Goal: Task Accomplishment & Management: Manage account settings

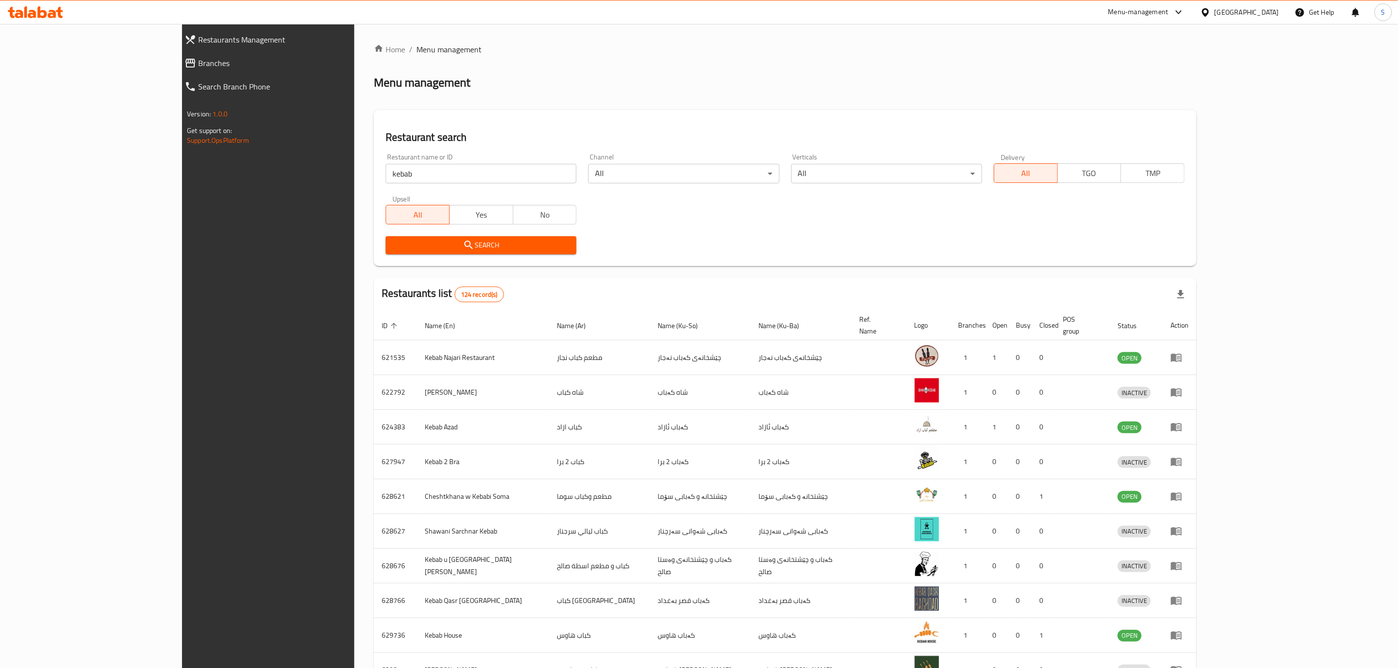
click at [573, 76] on div "Menu management" at bounding box center [785, 83] width 822 height 16
click at [386, 175] on input "kebab" at bounding box center [481, 174] width 191 height 20
click at [386, 175] on input "search" at bounding box center [481, 174] width 191 height 20
type input "qubadi"
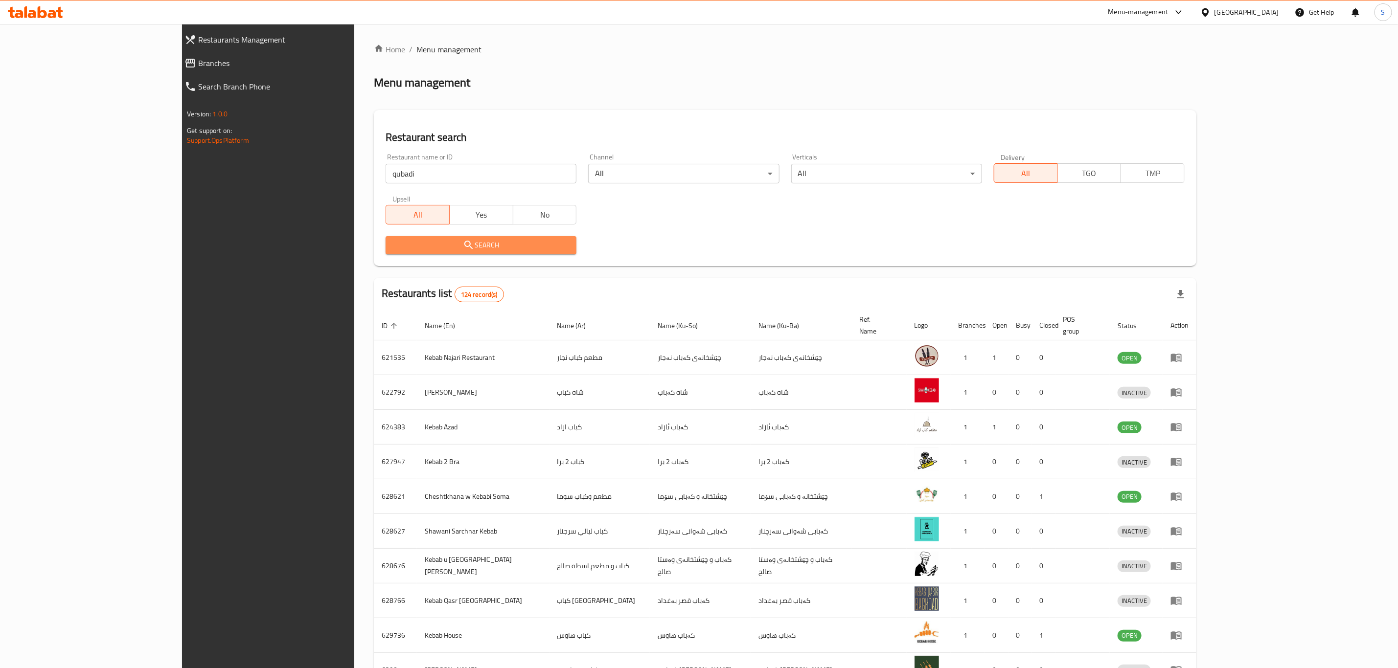
click at [393, 248] on span "Search" at bounding box center [480, 245] width 175 height 12
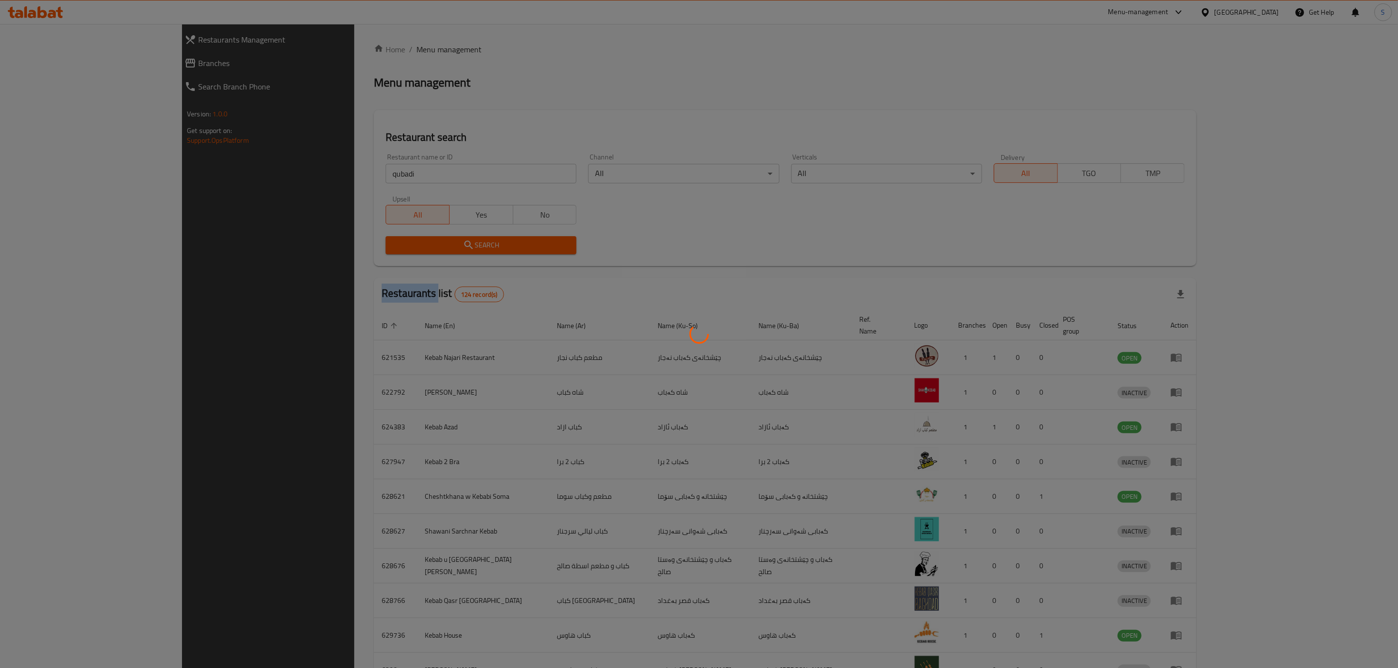
click at [353, 248] on div at bounding box center [699, 334] width 1398 height 668
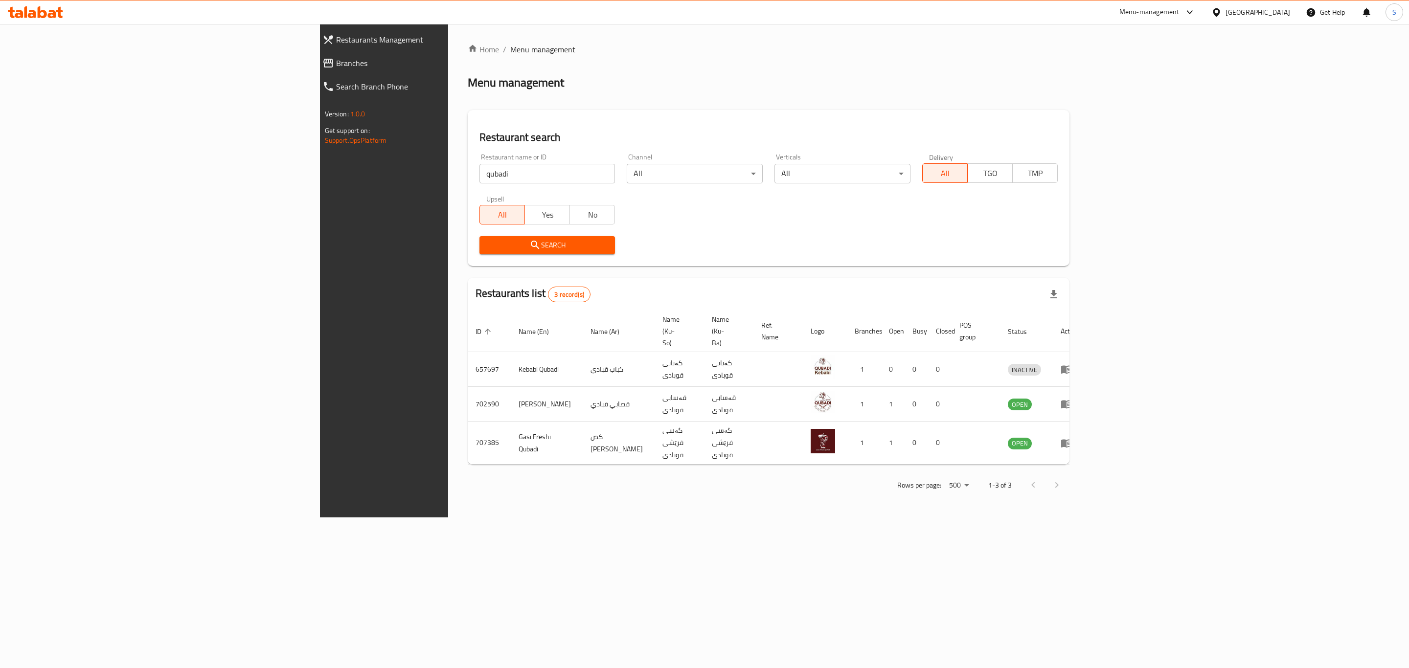
click at [673, 214] on div "Restaurant name or ID qubadi Restaurant name or ID Channel All ​ Verticals All …" at bounding box center [769, 204] width 591 height 113
click at [1072, 401] on icon "enhanced table" at bounding box center [1066, 405] width 11 height 8
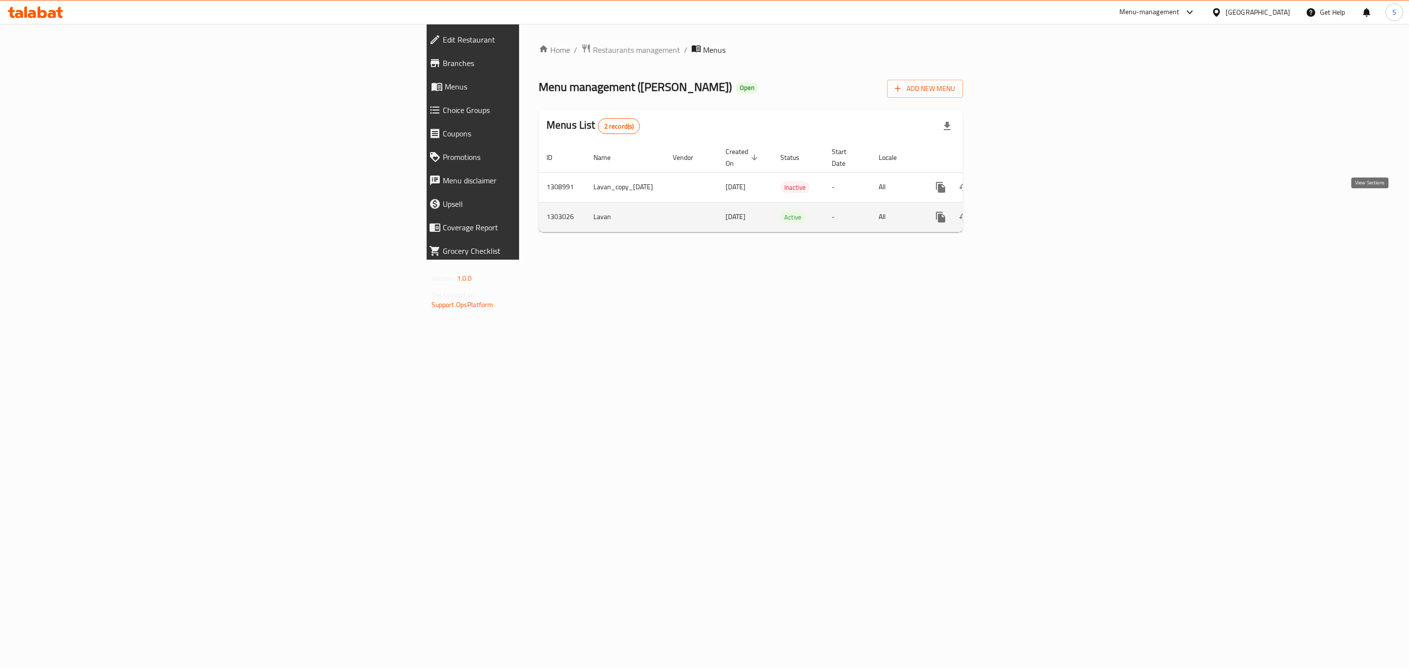
click at [1017, 212] on icon "enhanced table" at bounding box center [1011, 217] width 12 height 12
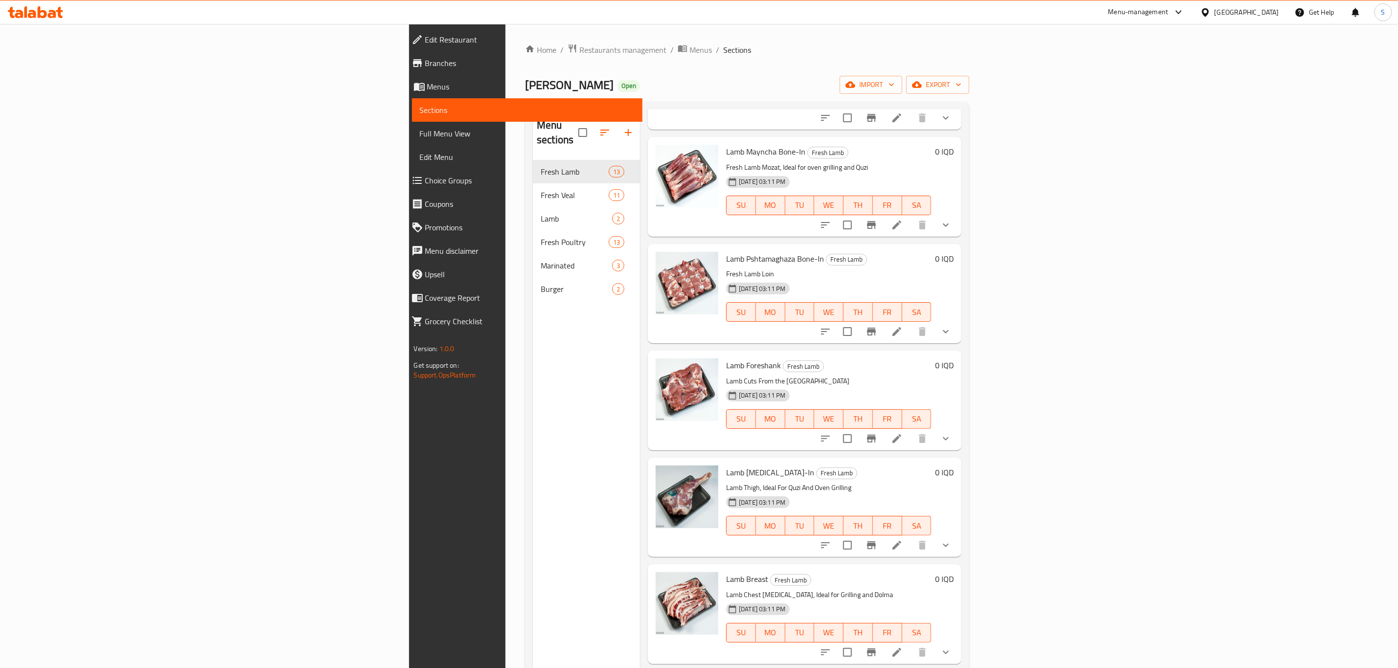
scroll to position [341, 0]
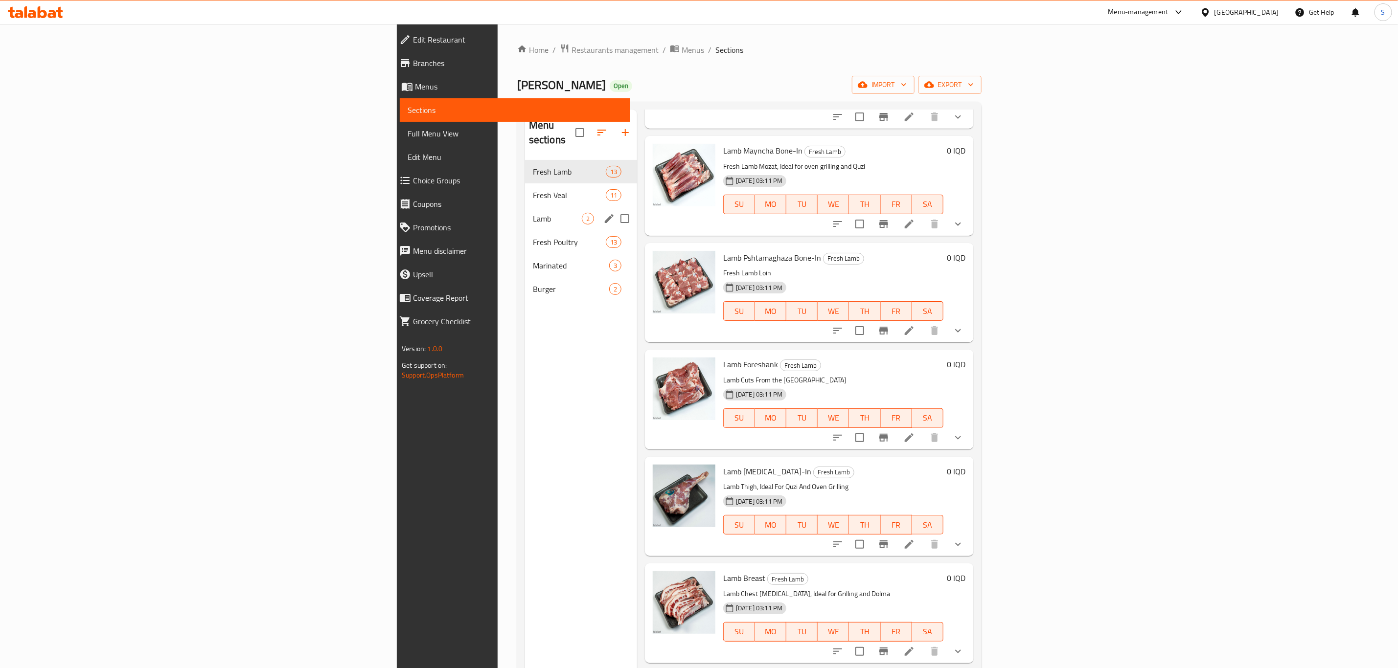
click at [525, 207] on div "Lamb 2" at bounding box center [581, 218] width 112 height 23
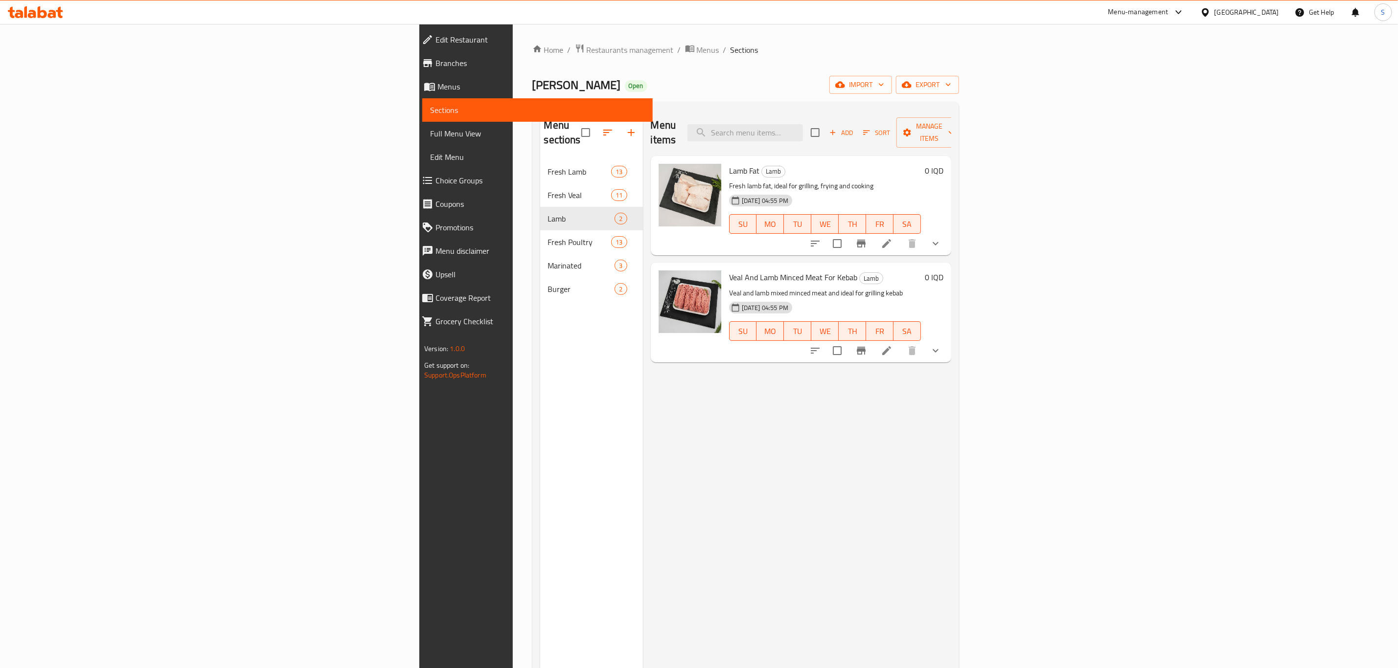
click at [729, 163] on span "Lamb Fat" at bounding box center [744, 170] width 30 height 15
copy h6 "Lamb Fat"
click at [729, 270] on span "Veal And Lamb Minced Meat For Kebab" at bounding box center [793, 277] width 128 height 15
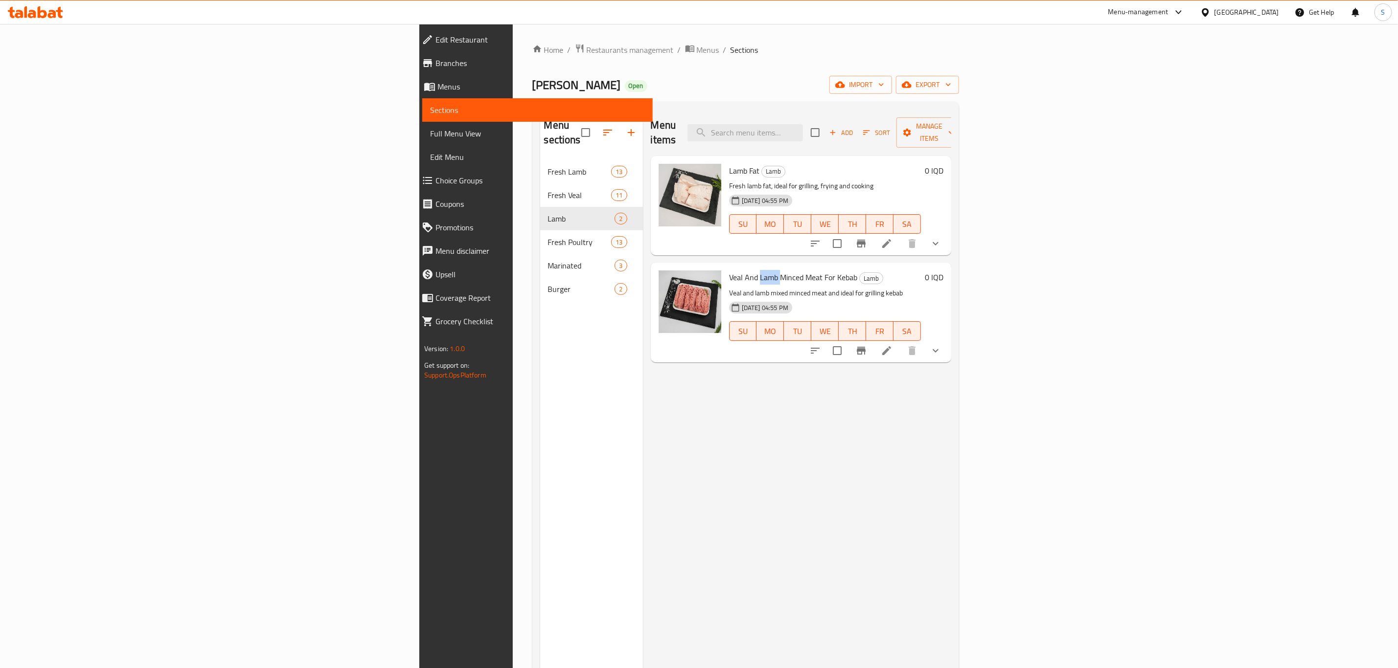
click at [729, 270] on span "Veal And Lamb Minced Meat For Kebab" at bounding box center [793, 277] width 128 height 15
copy h6 "Veal And Lamb Minced Meat For Kebab"
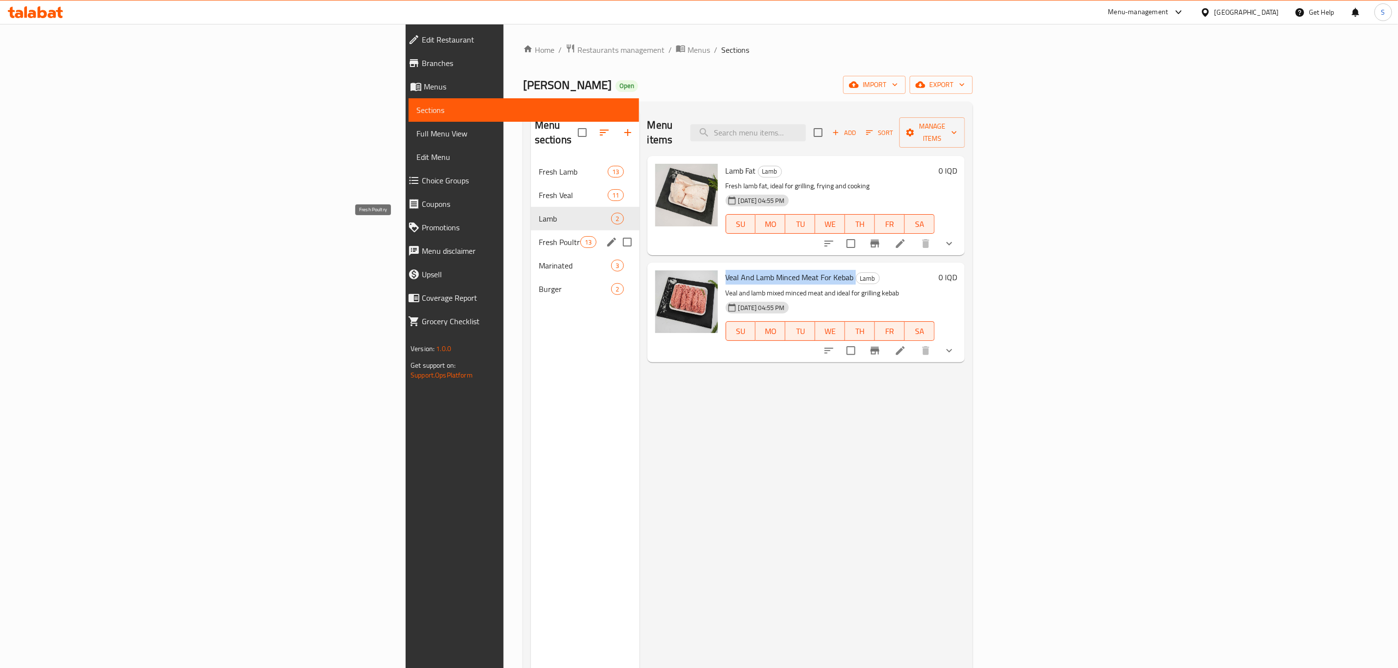
click at [539, 236] on span "Fresh Poultry" at bounding box center [560, 242] width 42 height 12
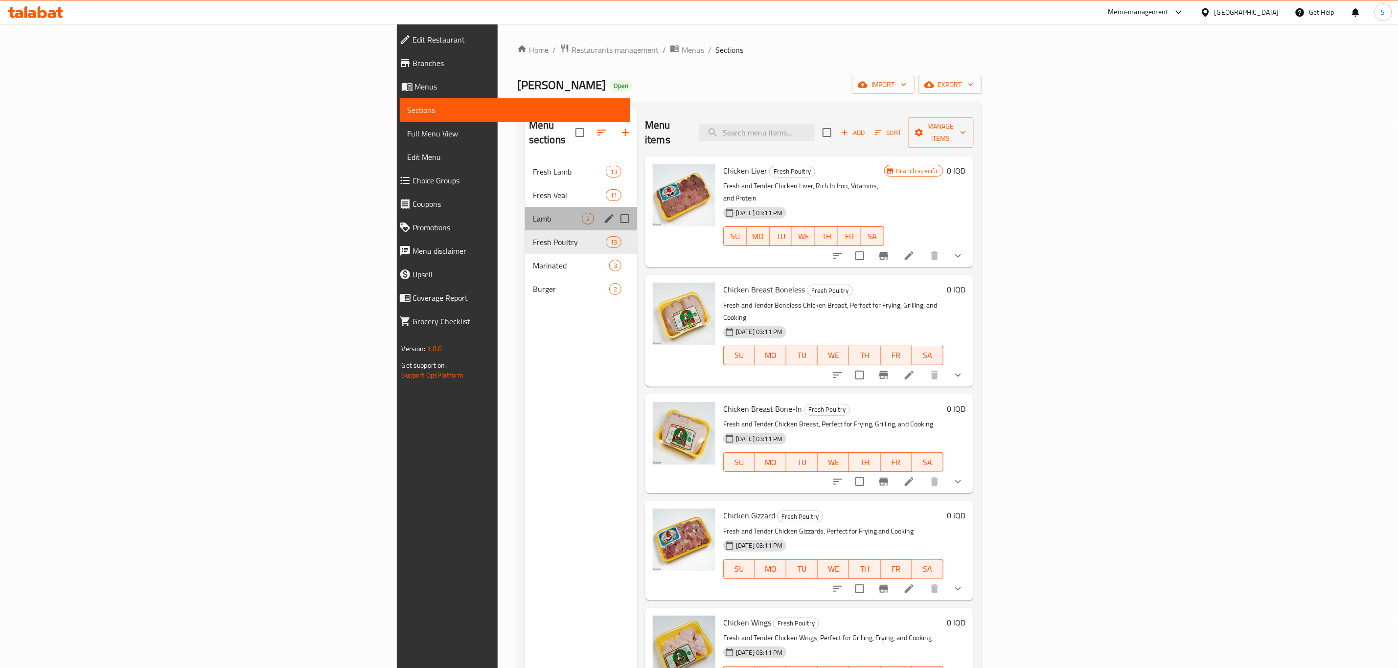
click at [525, 207] on div "Lamb 2" at bounding box center [581, 218] width 112 height 23
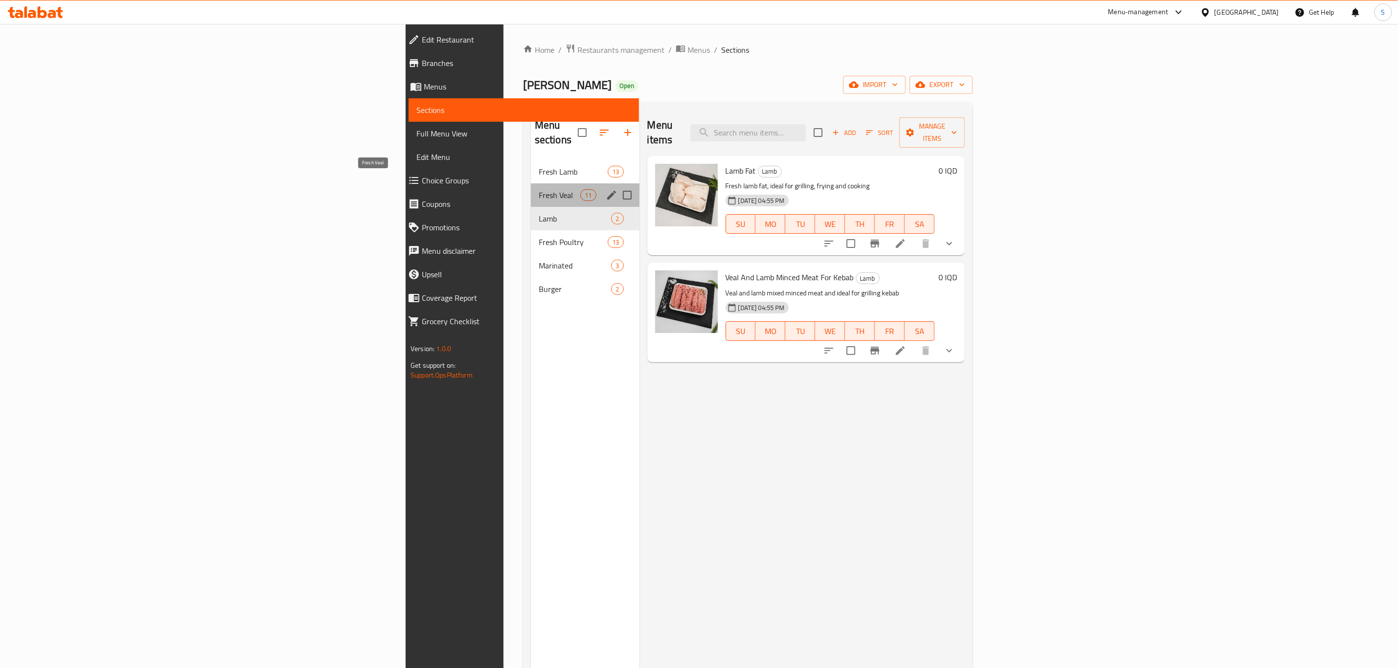
click at [539, 189] on span "Fresh Veal" at bounding box center [560, 195] width 42 height 12
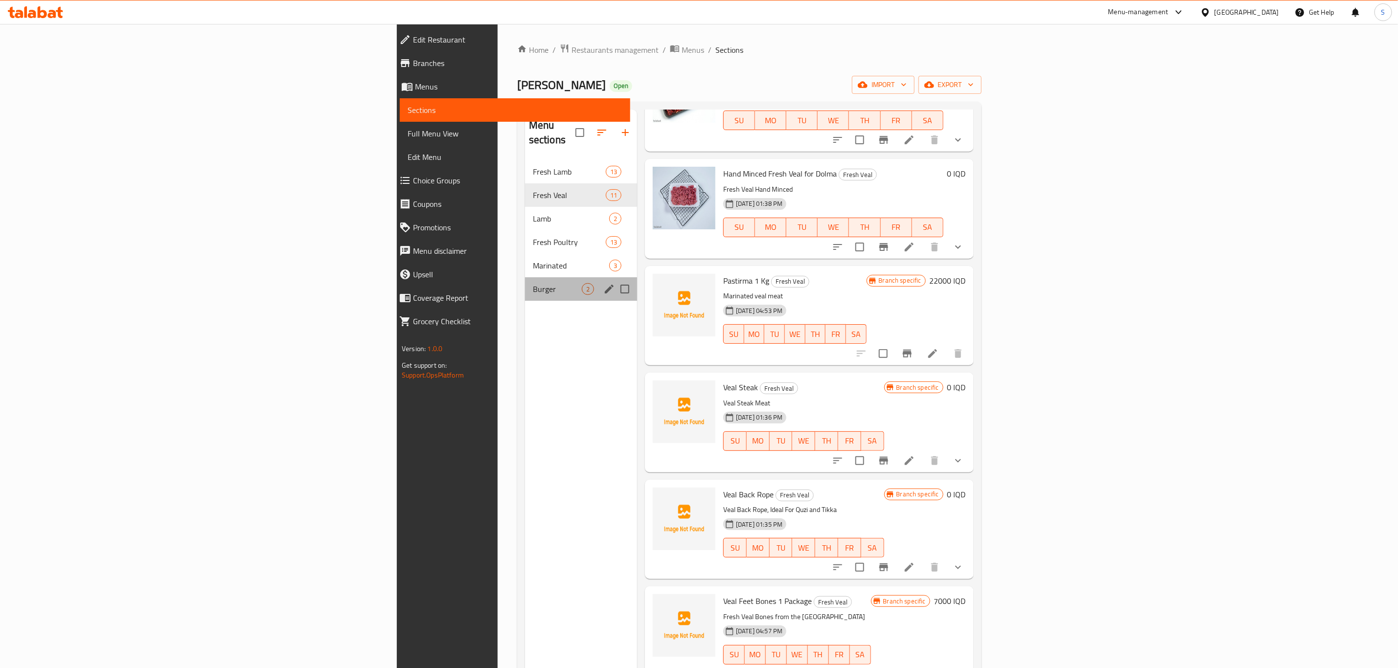
click at [525, 277] on div "Burger 2" at bounding box center [581, 288] width 112 height 23
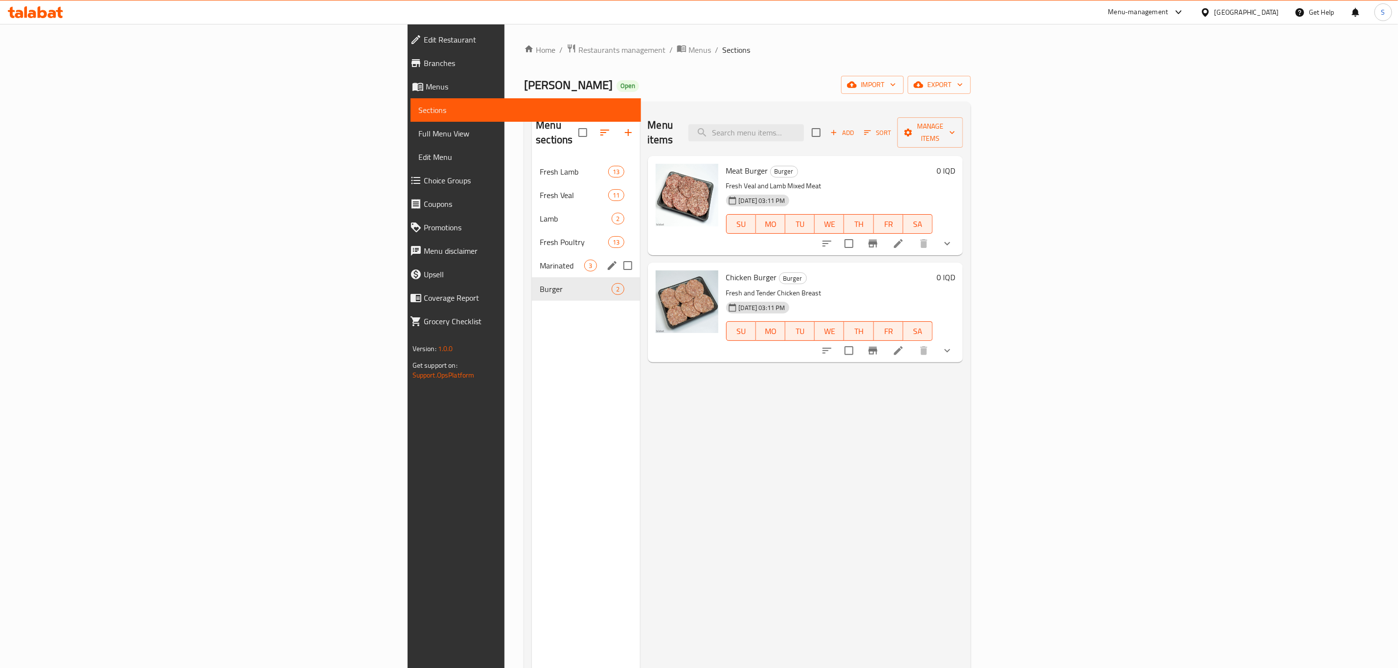
click at [532, 259] on div "Marinated 3" at bounding box center [586, 265] width 108 height 23
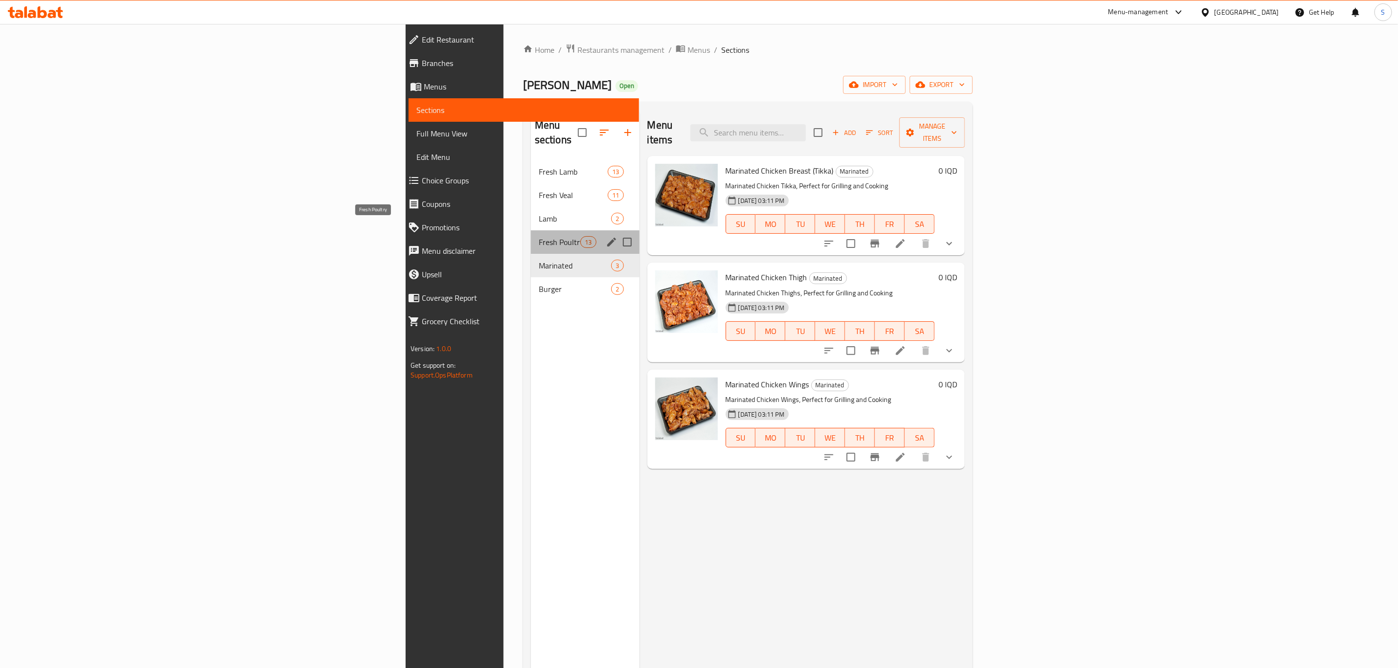
click at [539, 236] on span "Fresh Poultry" at bounding box center [560, 242] width 42 height 12
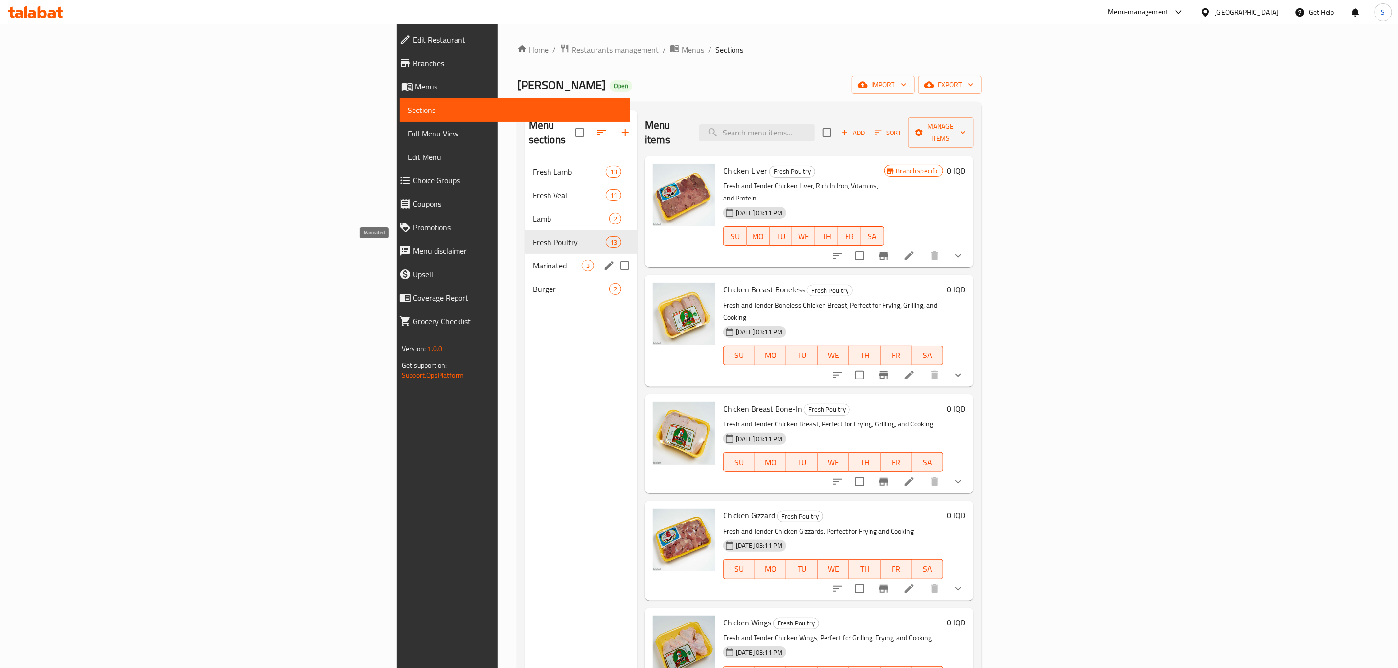
click at [533, 260] on span "Marinated" at bounding box center [557, 266] width 49 height 12
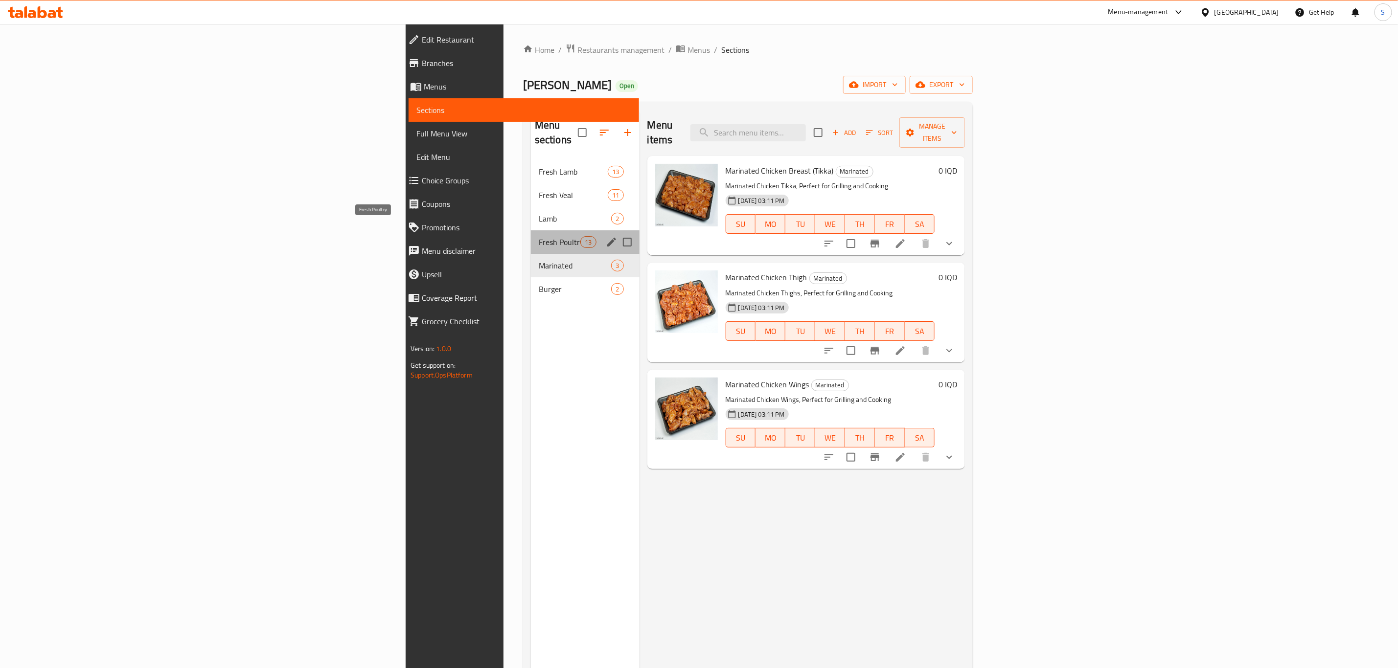
click at [539, 236] on span "Fresh Poultry" at bounding box center [560, 242] width 42 height 12
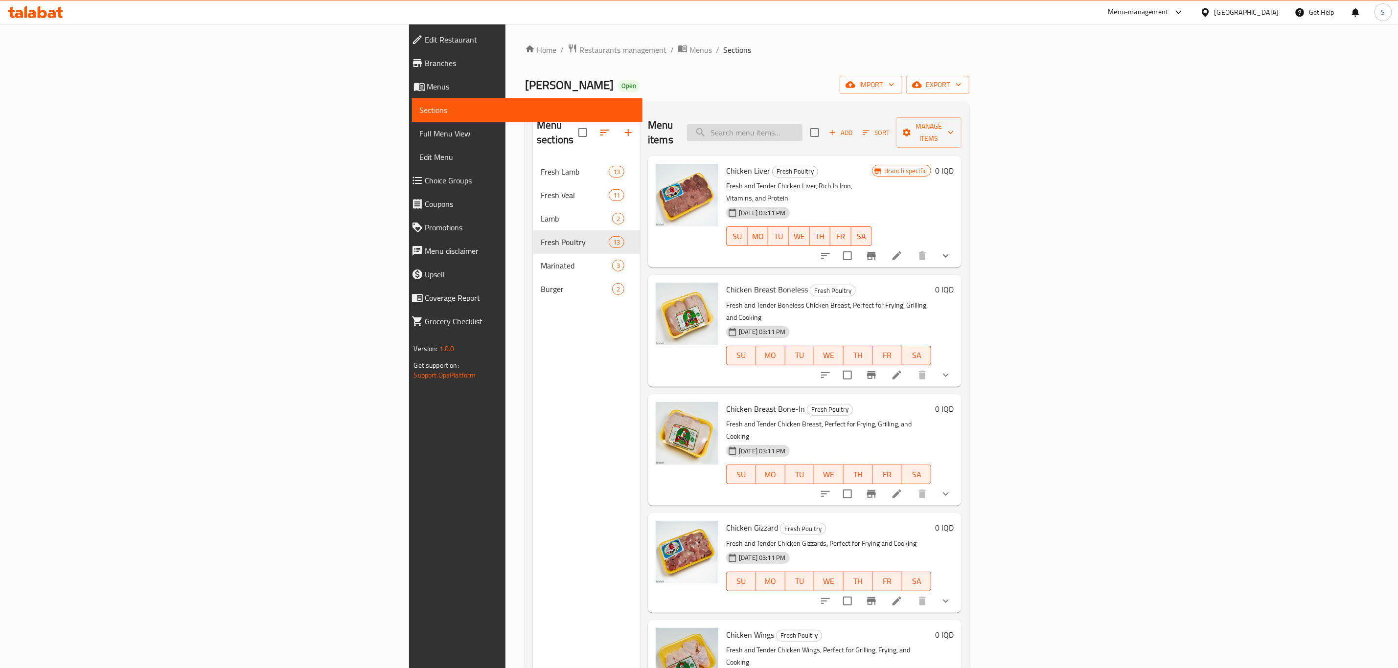
click at [802, 129] on input "search" at bounding box center [744, 132] width 115 height 17
paste input "Veal Steak"
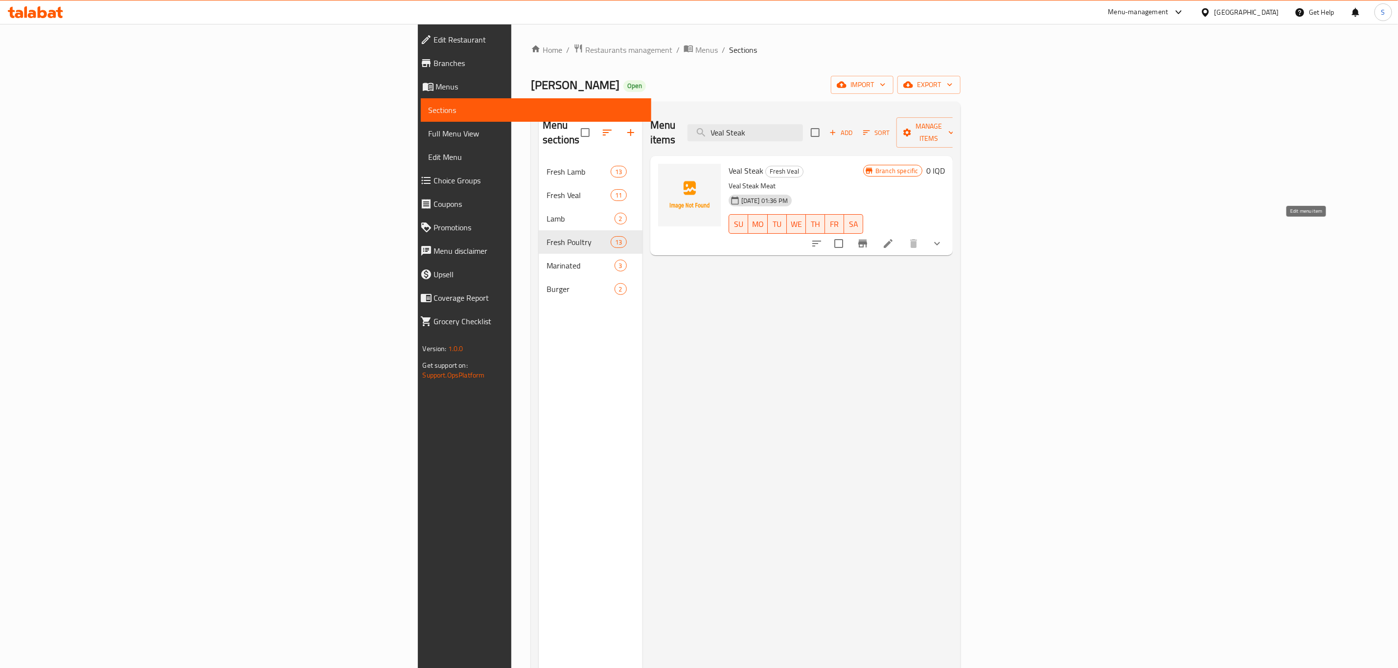
type input "Veal Steak"
click at [894, 238] on icon at bounding box center [888, 244] width 12 height 12
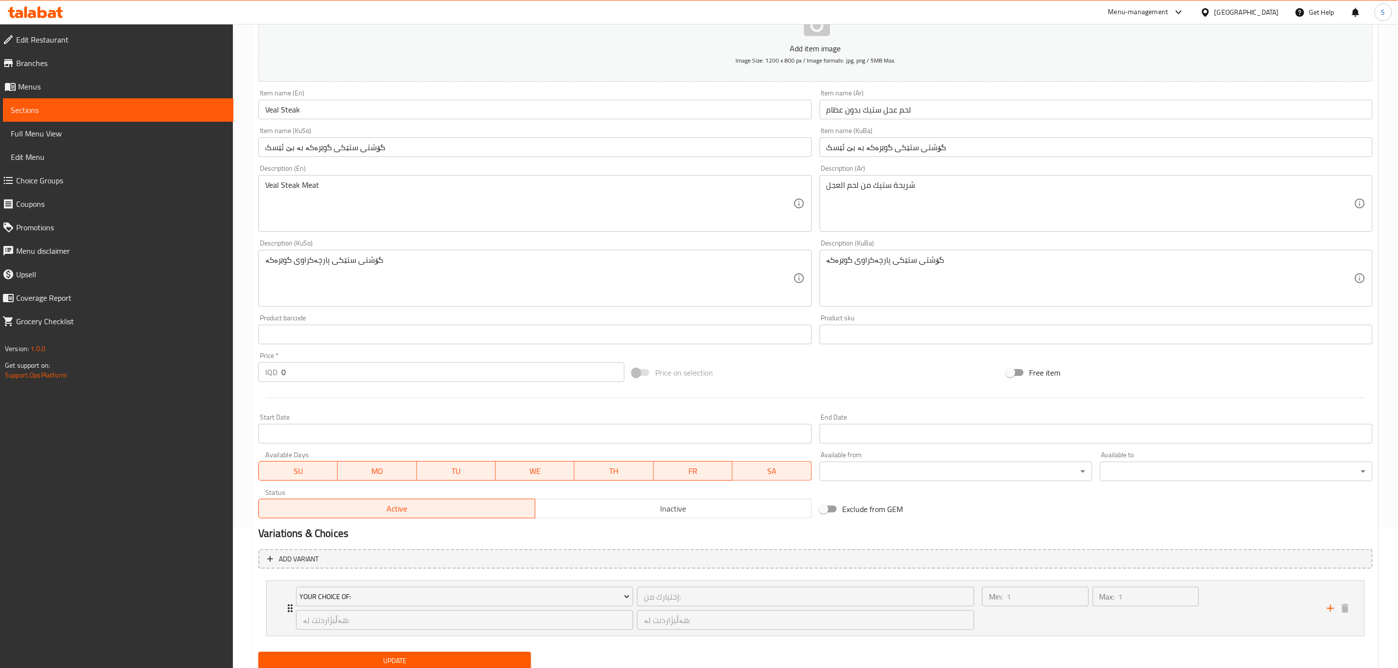
scroll to position [175, 0]
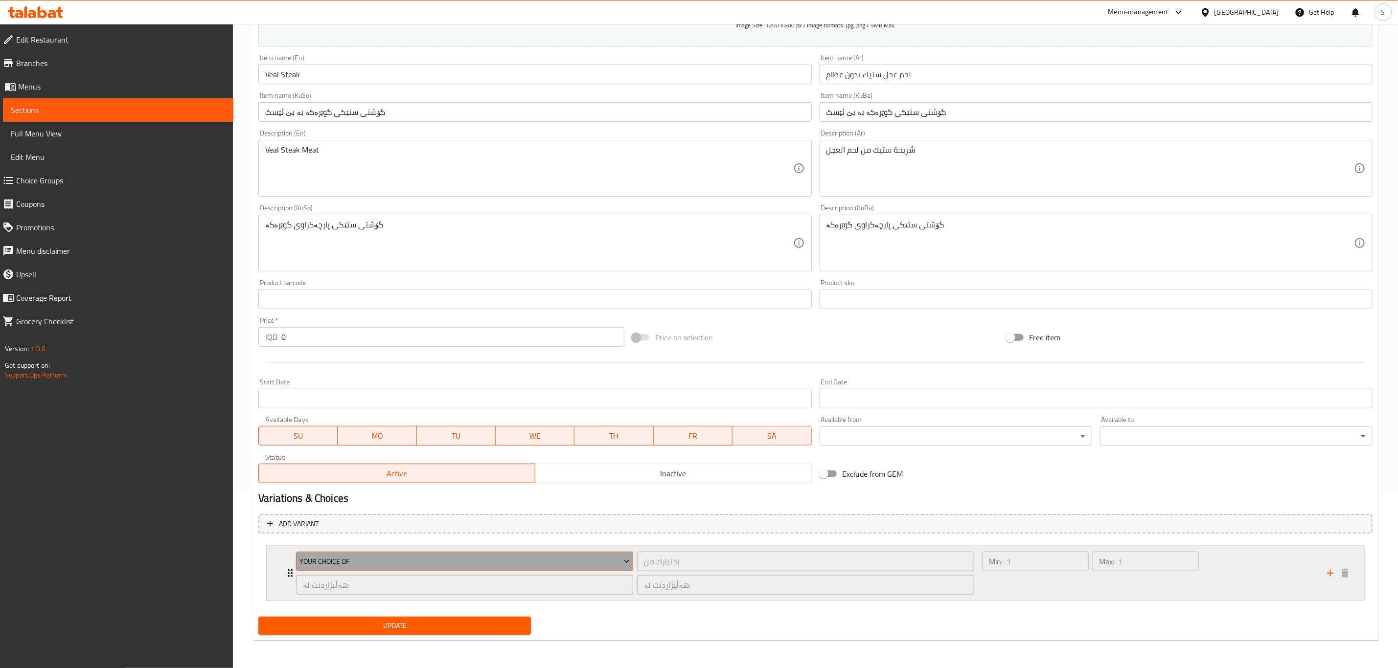
click at [604, 558] on span "Your Choice Of:" at bounding box center [465, 562] width 330 height 12
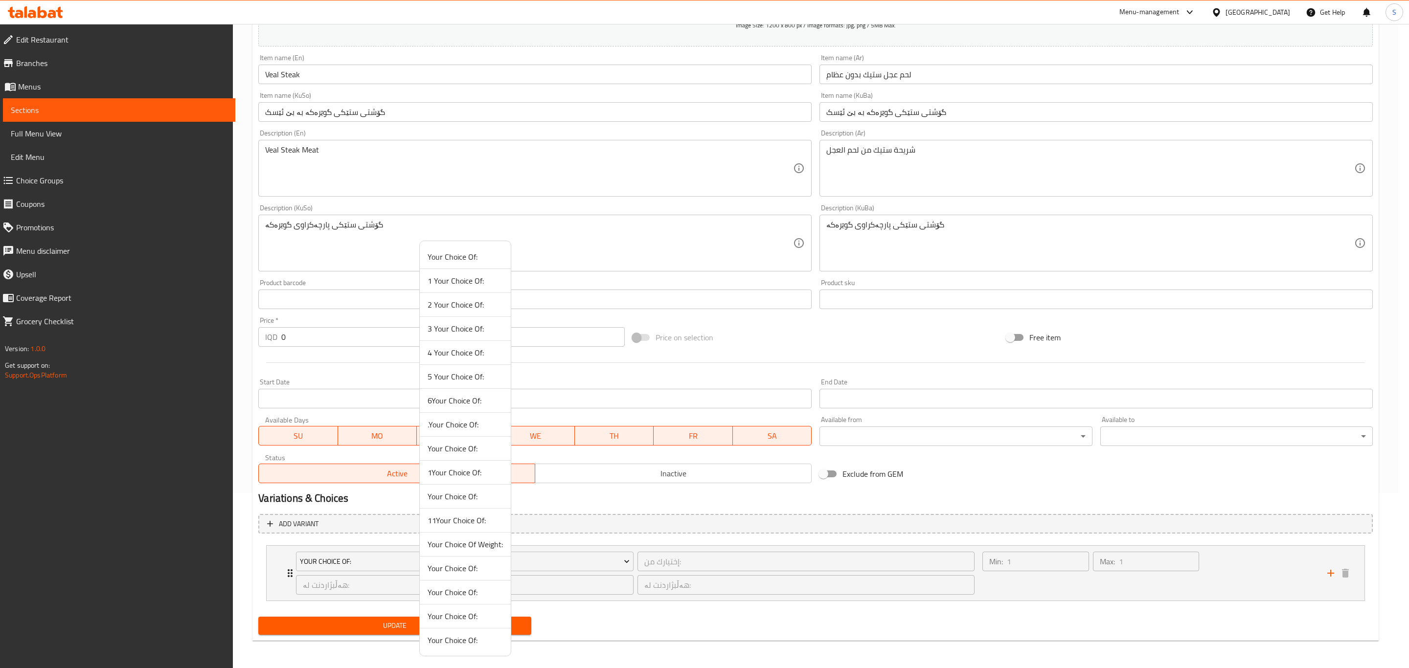
click at [706, 624] on div at bounding box center [704, 334] width 1409 height 668
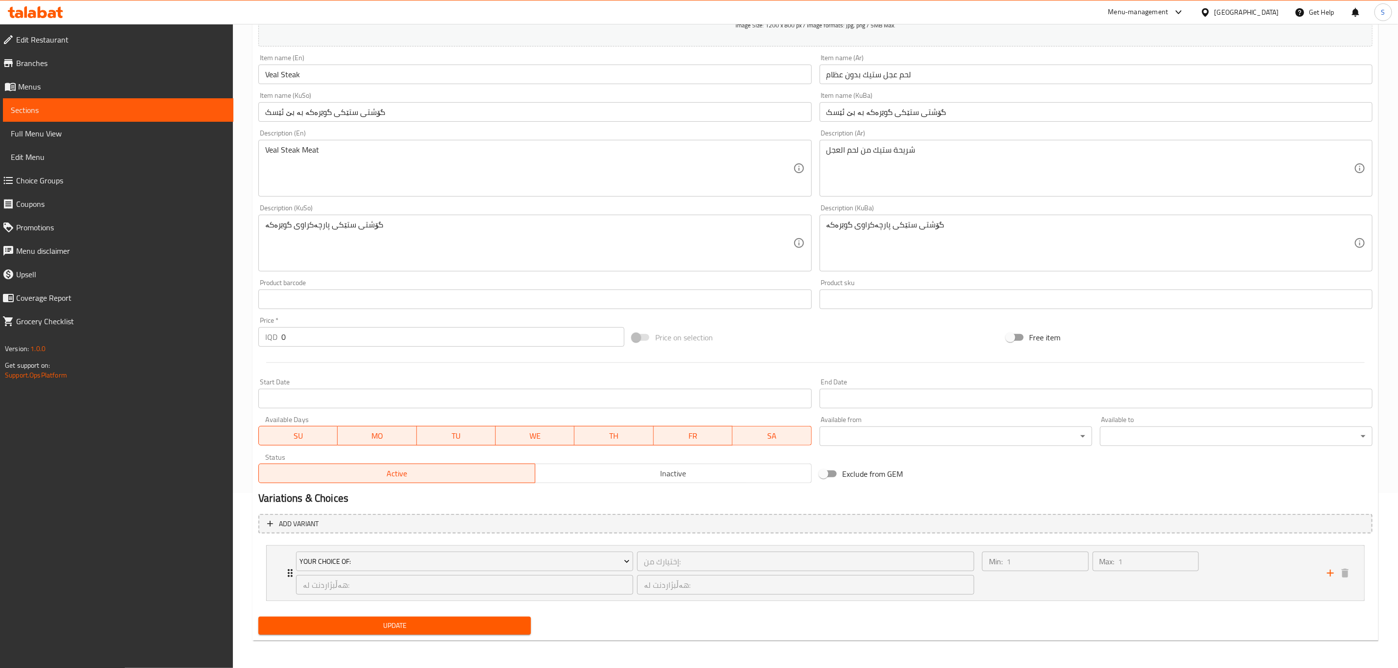
scroll to position [0, 0]
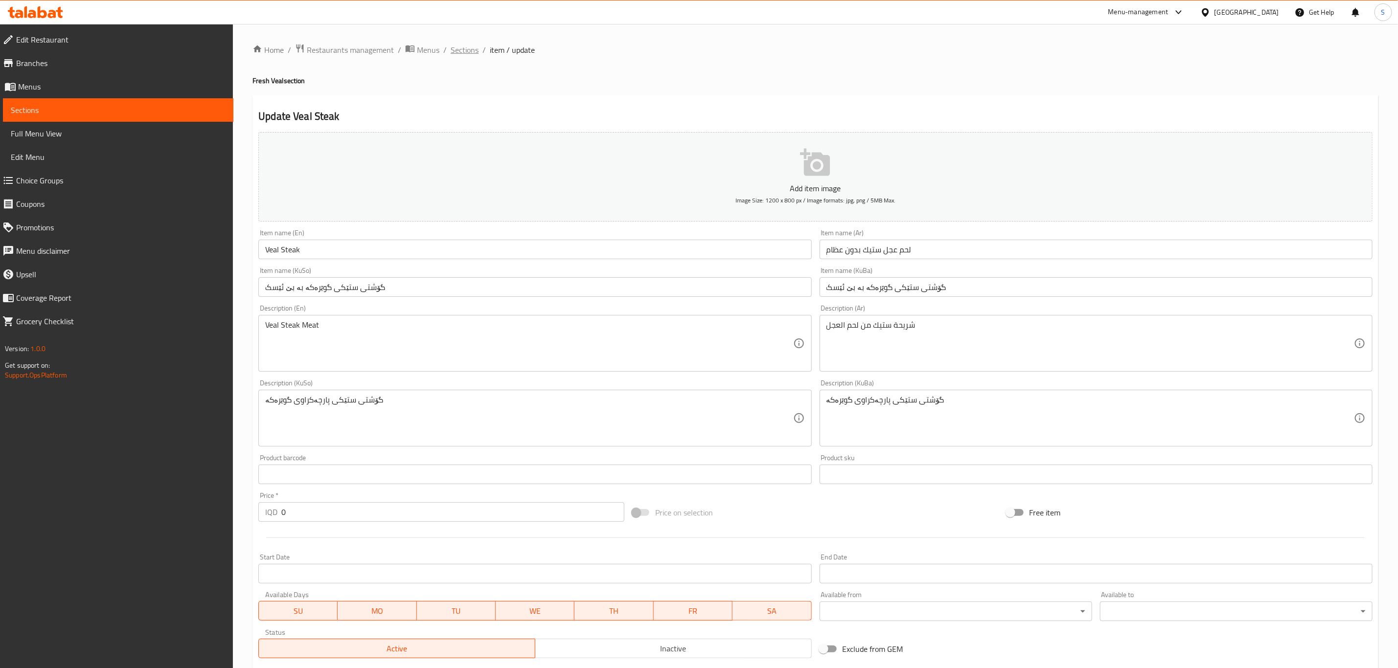
click at [463, 51] on span "Sections" at bounding box center [465, 50] width 28 height 12
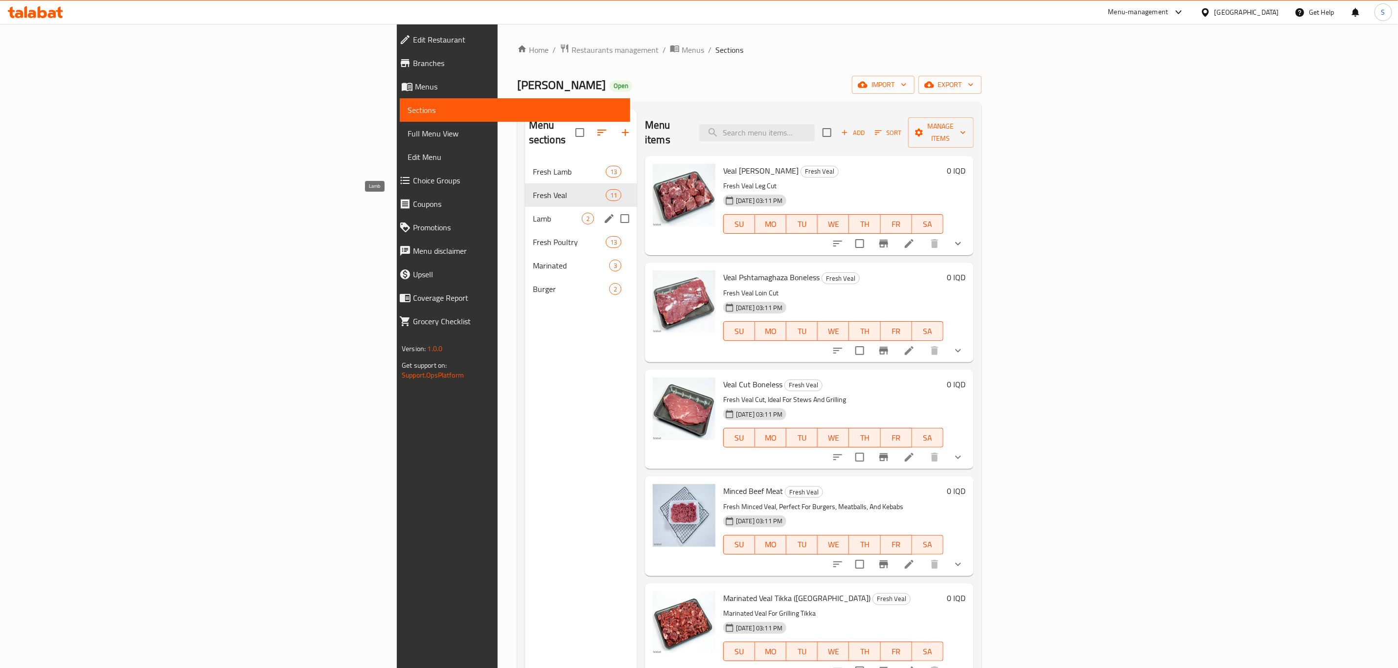
click at [533, 213] on span "Lamb" at bounding box center [557, 219] width 49 height 12
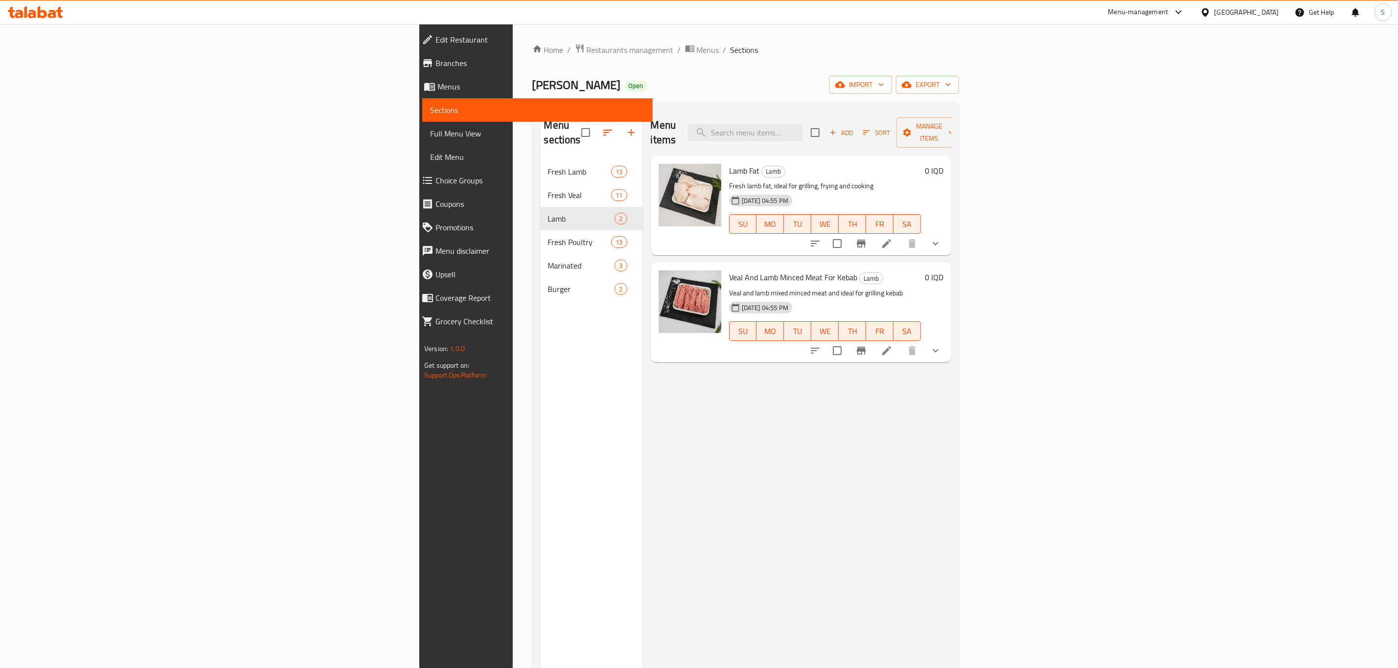
click at [532, 81] on span "[PERSON_NAME]" at bounding box center [576, 85] width 89 height 22
copy span "[PERSON_NAME]"
click at [540, 374] on div "Menu sections Fresh Lamb 13 Fresh Veal 11 Lamb 2 Fresh Poultry 13 Marinated 3 B…" at bounding box center [591, 444] width 103 height 668
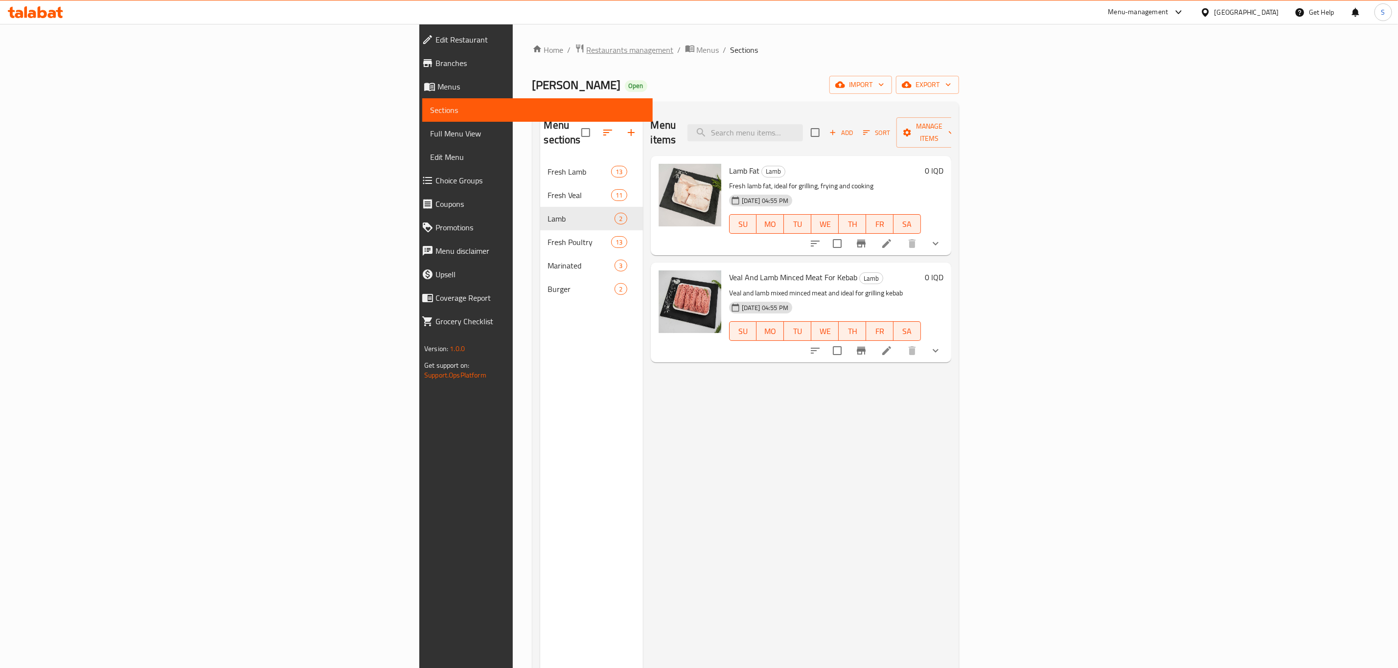
click at [587, 47] on span "Restaurants management" at bounding box center [630, 50] width 87 height 12
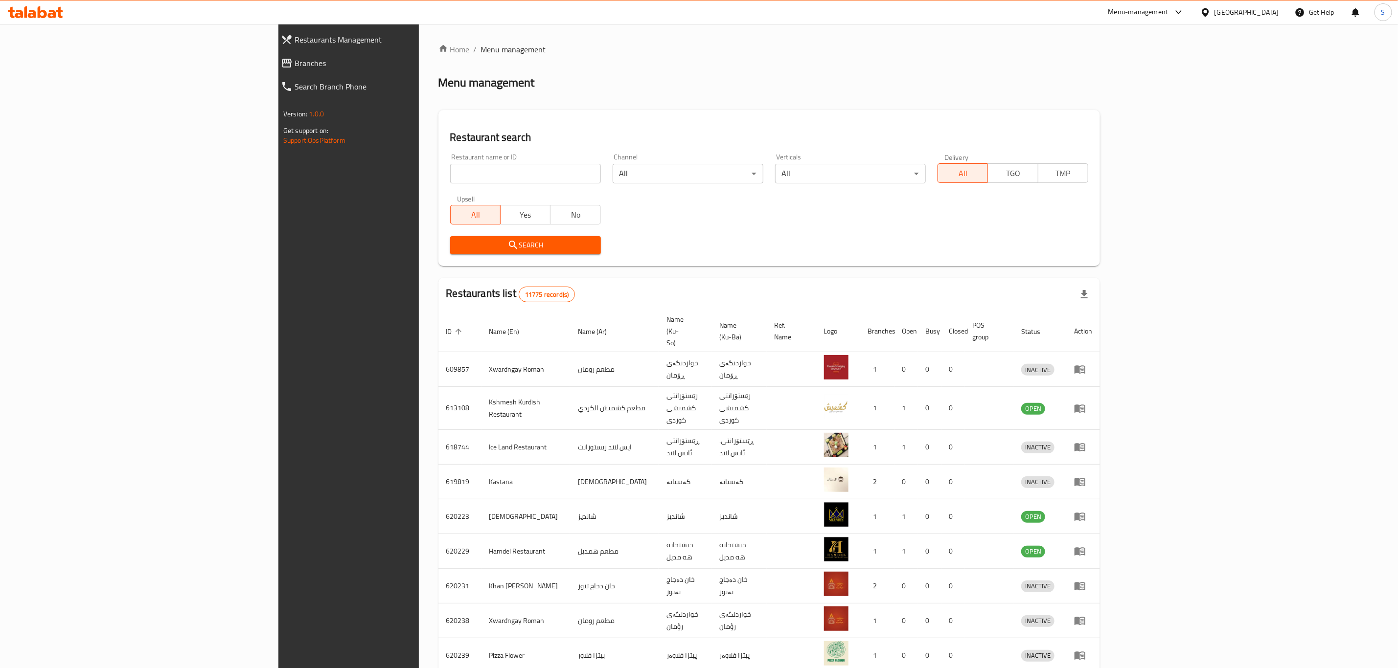
click at [332, 171] on div at bounding box center [699, 334] width 1398 height 668
click at [450, 171] on input "search" at bounding box center [525, 174] width 151 height 20
type input "qubadi"
click button "Search" at bounding box center [525, 245] width 151 height 18
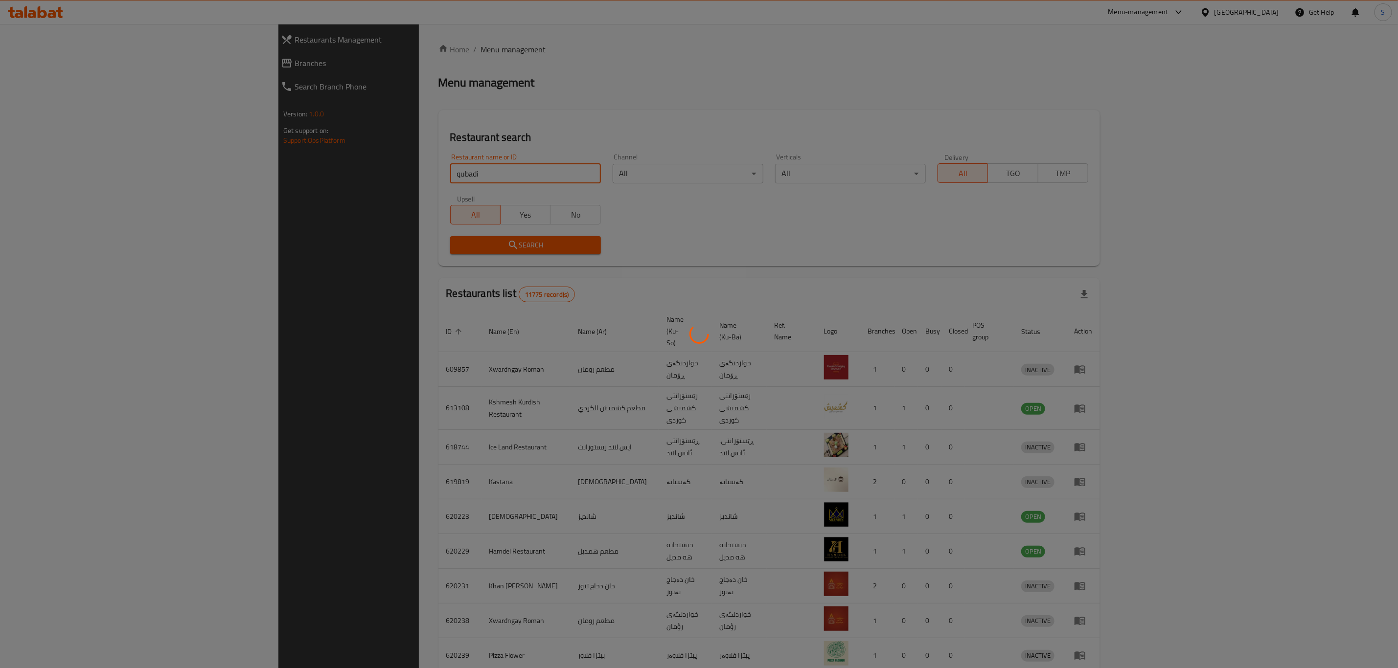
click button "Search" at bounding box center [525, 245] width 151 height 18
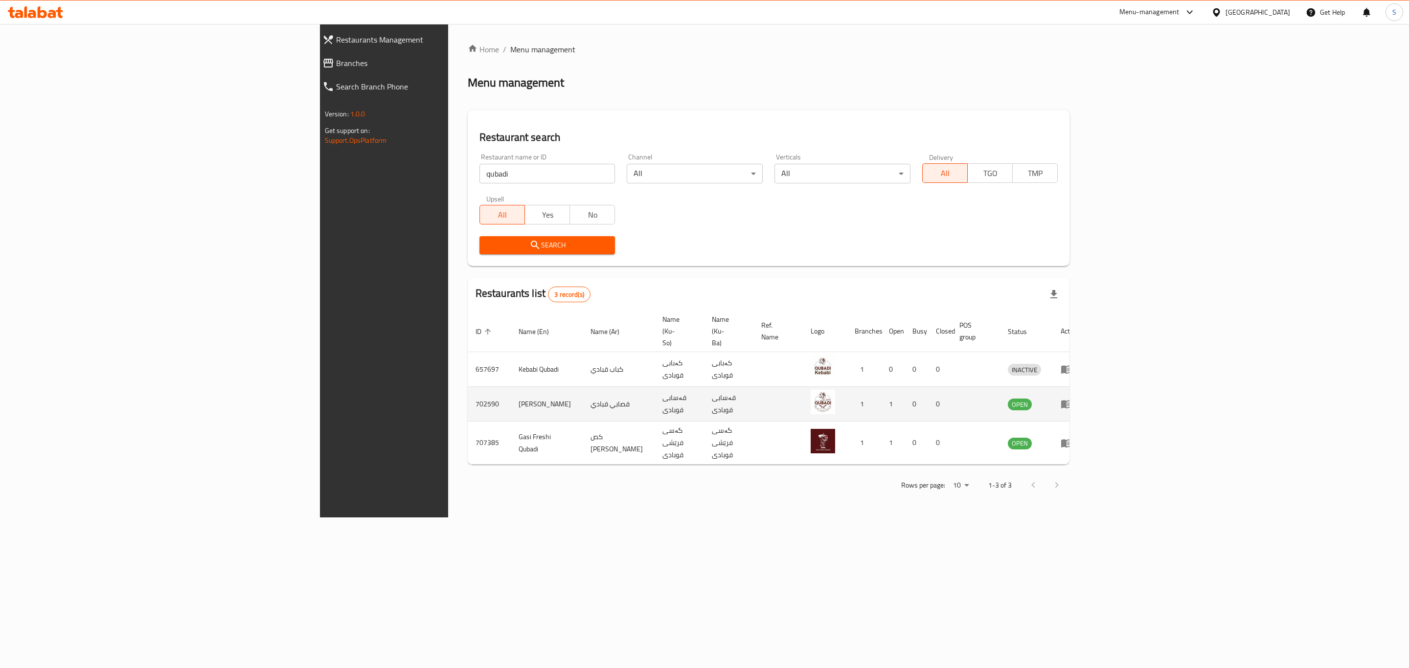
click at [468, 387] on td "702590" at bounding box center [489, 404] width 43 height 35
copy td "702590"
click at [1072, 401] on icon "enhanced table" at bounding box center [1066, 405] width 11 height 8
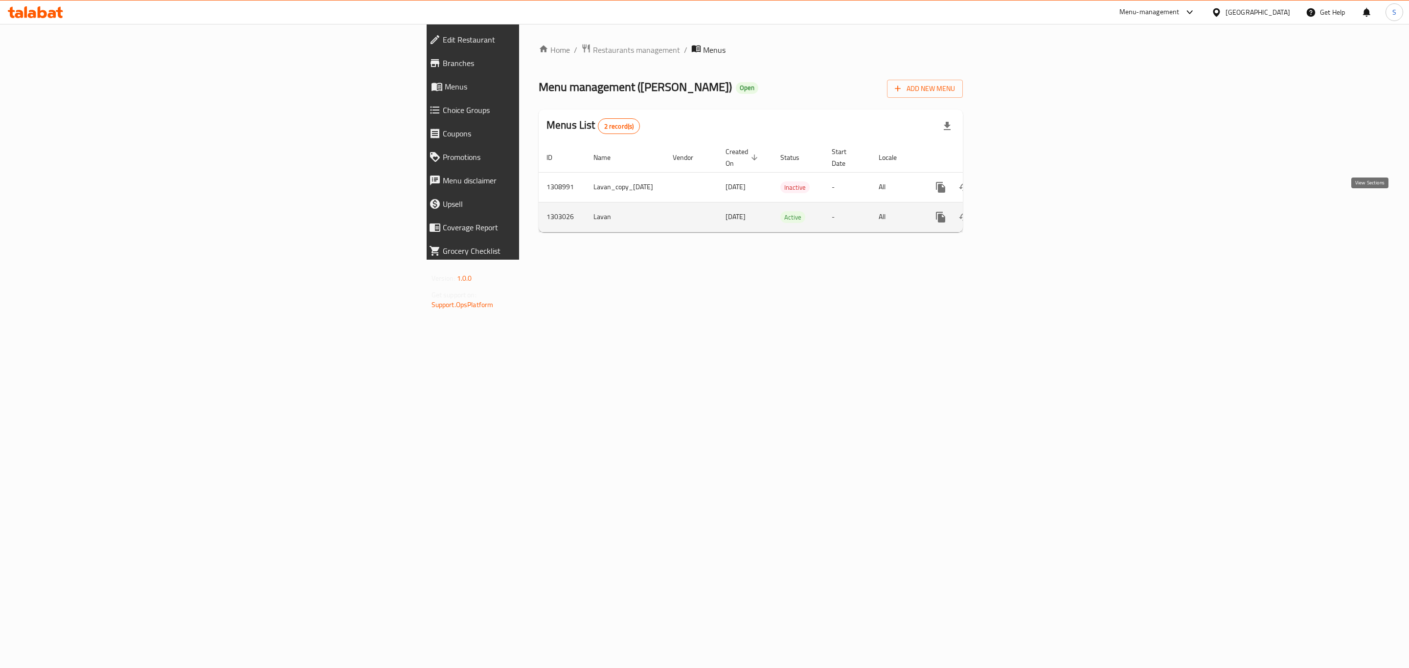
click at [1023, 213] on link "enhanced table" at bounding box center [1011, 216] width 23 height 23
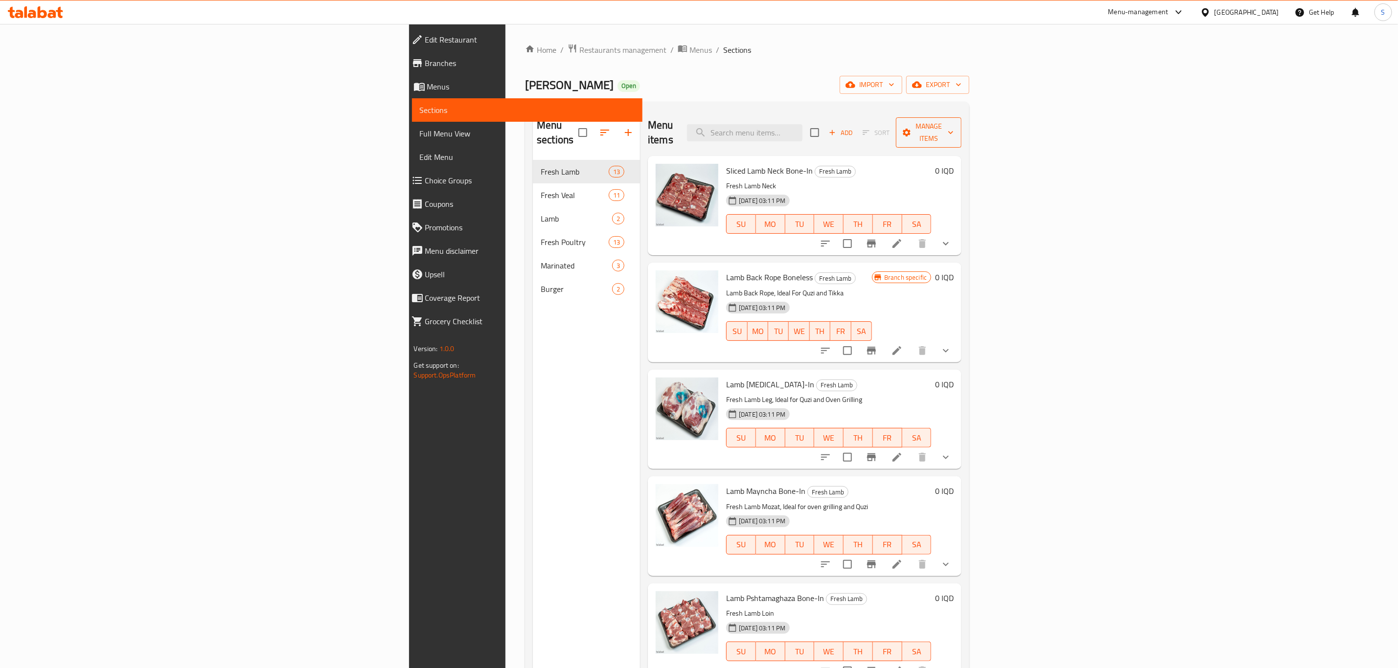
click at [954, 125] on span "Manage items" at bounding box center [929, 132] width 50 height 24
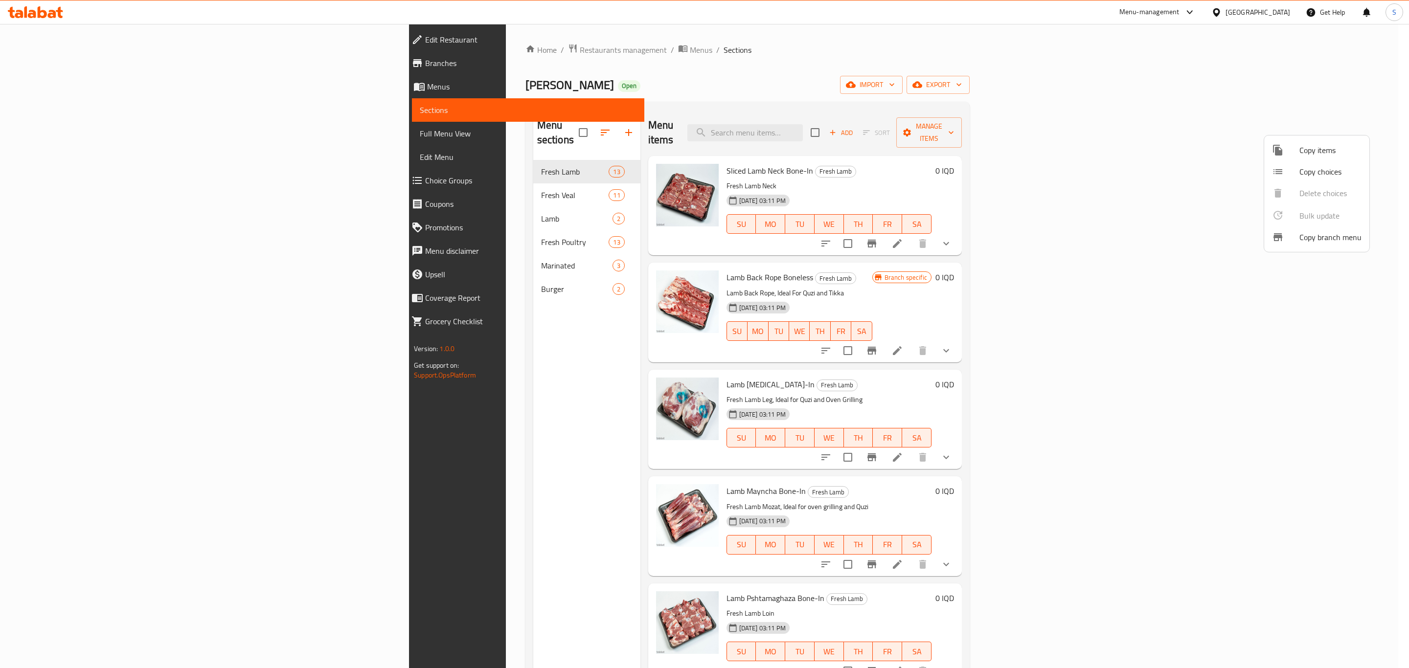
click at [467, 395] on div at bounding box center [704, 334] width 1409 height 668
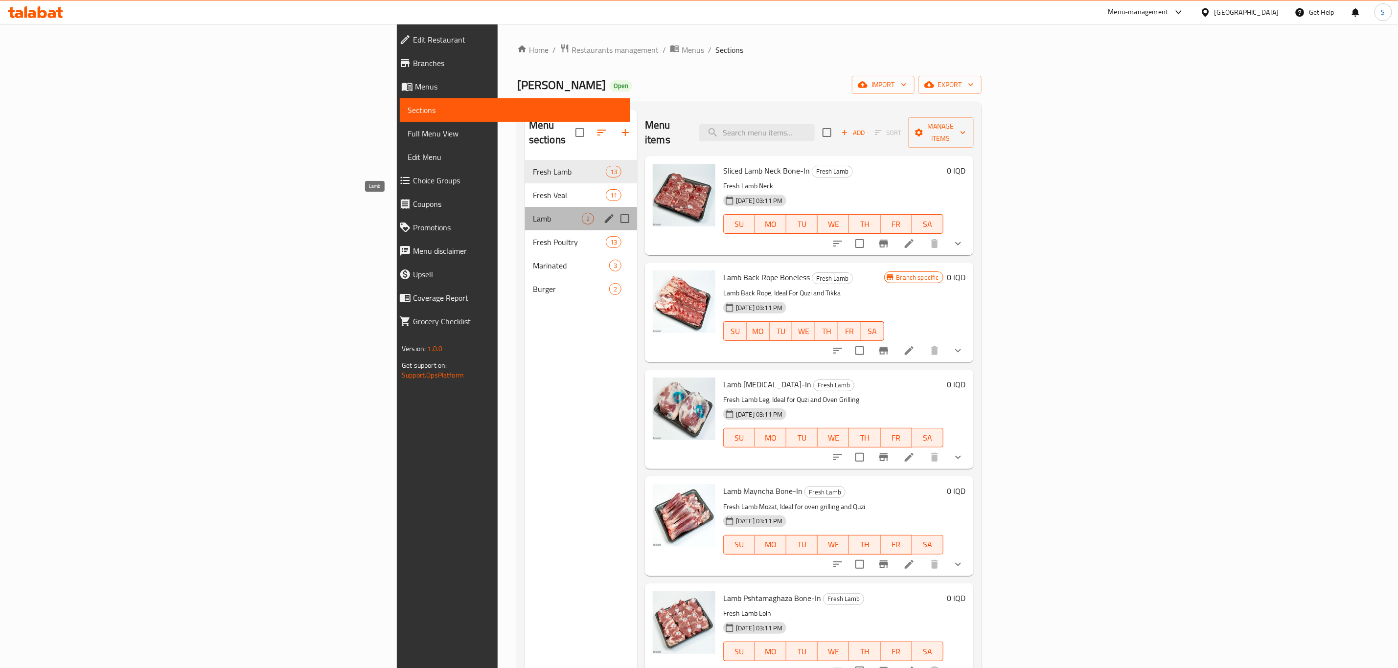
click at [533, 213] on span "Lamb" at bounding box center [557, 219] width 49 height 12
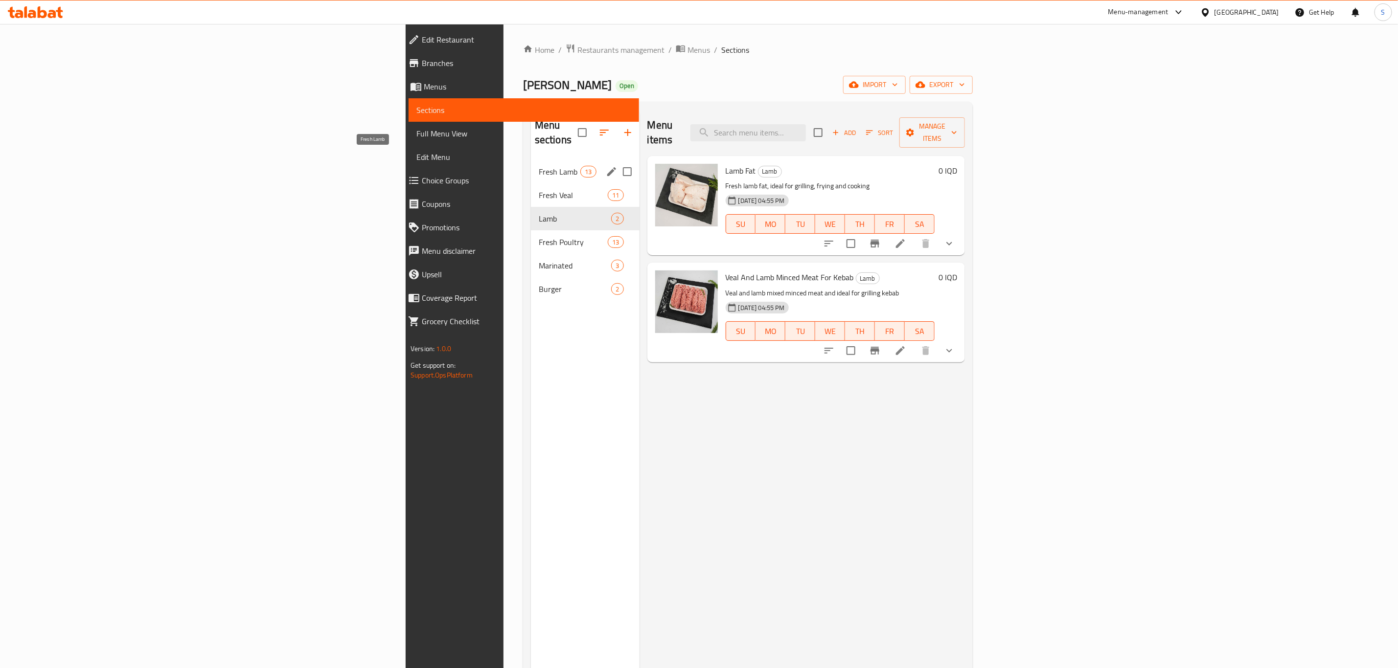
click at [539, 166] on span "Fresh Lamb" at bounding box center [560, 172] width 42 height 12
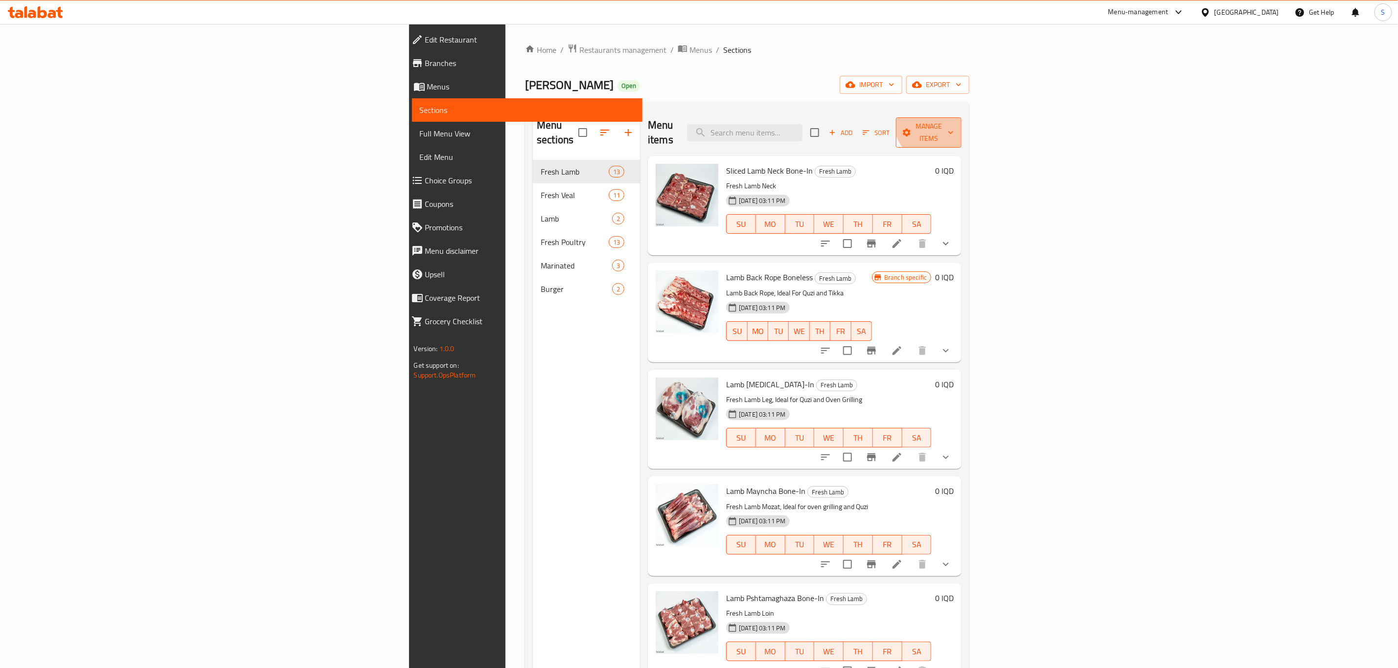
click at [954, 120] on span "Manage items" at bounding box center [929, 132] width 50 height 24
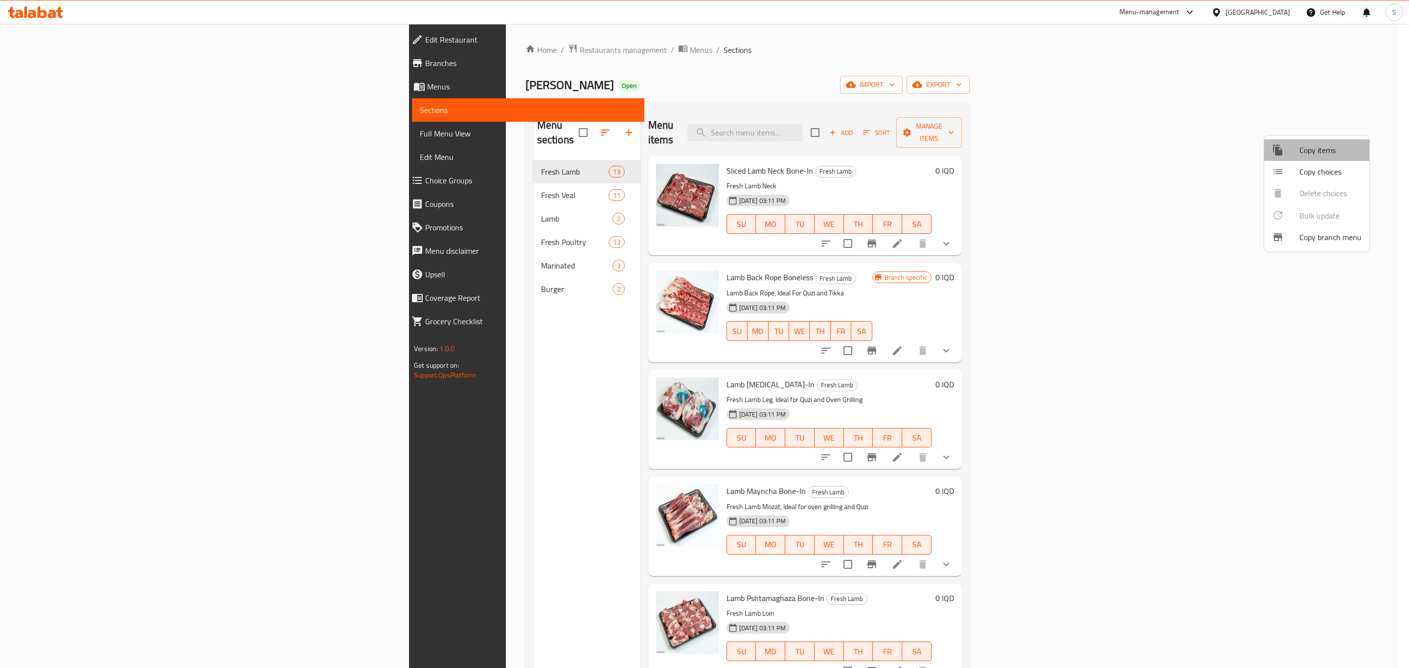
click at [1330, 154] on span "Copy items" at bounding box center [1330, 150] width 62 height 12
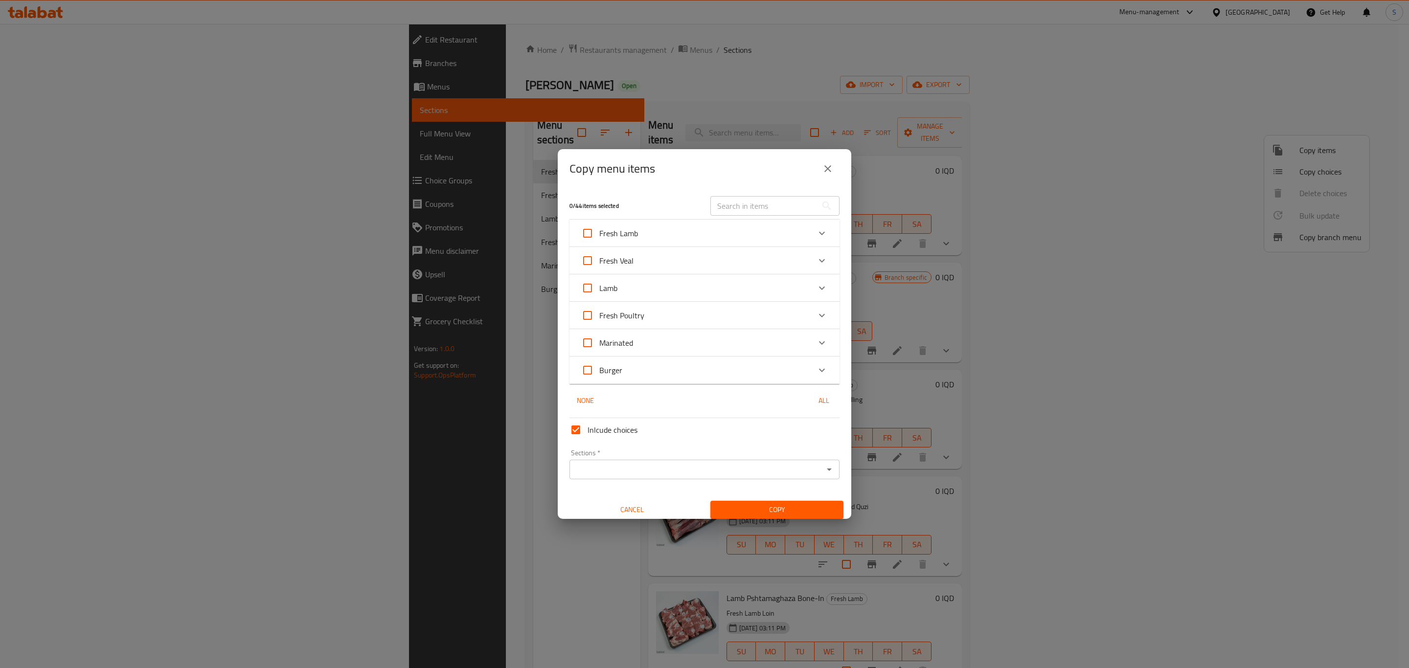
click at [639, 286] on div "Lamb" at bounding box center [695, 287] width 229 height 23
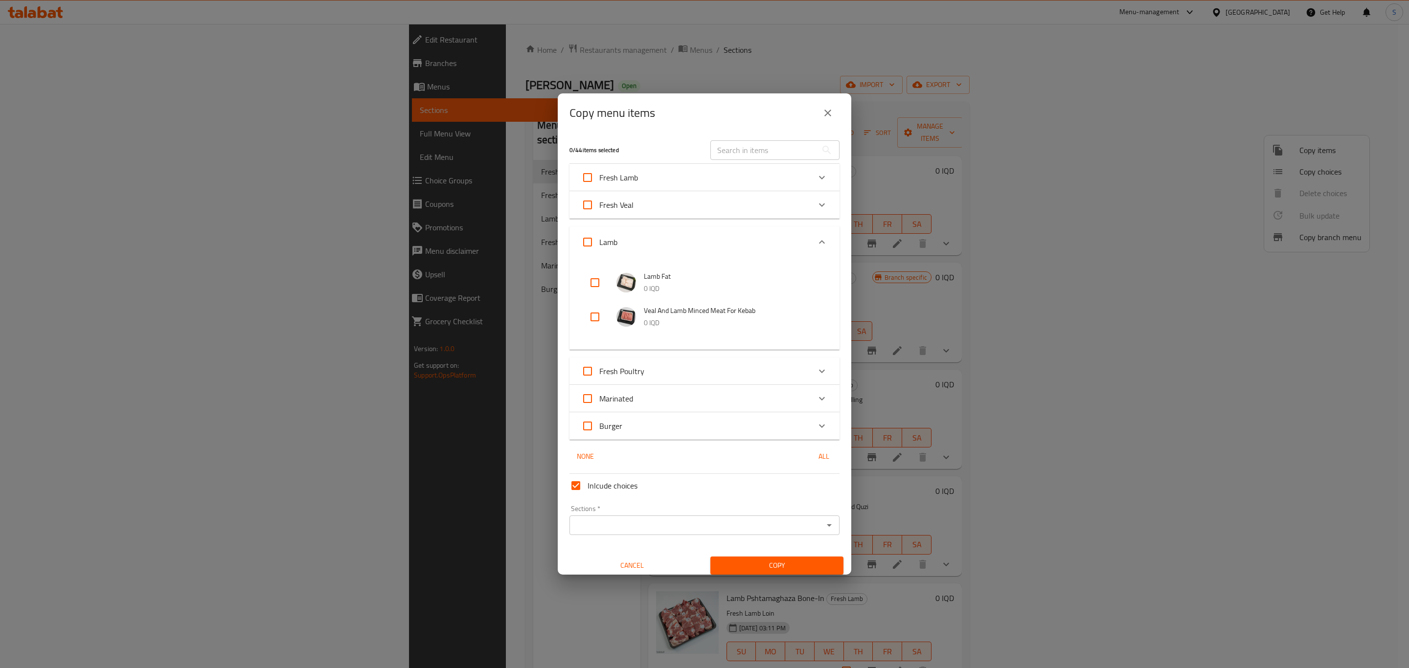
click at [595, 279] on input "checkbox" at bounding box center [594, 282] width 23 height 23
checkbox input "true"
click at [594, 320] on input "checkbox" at bounding box center [594, 316] width 23 height 23
checkbox input "true"
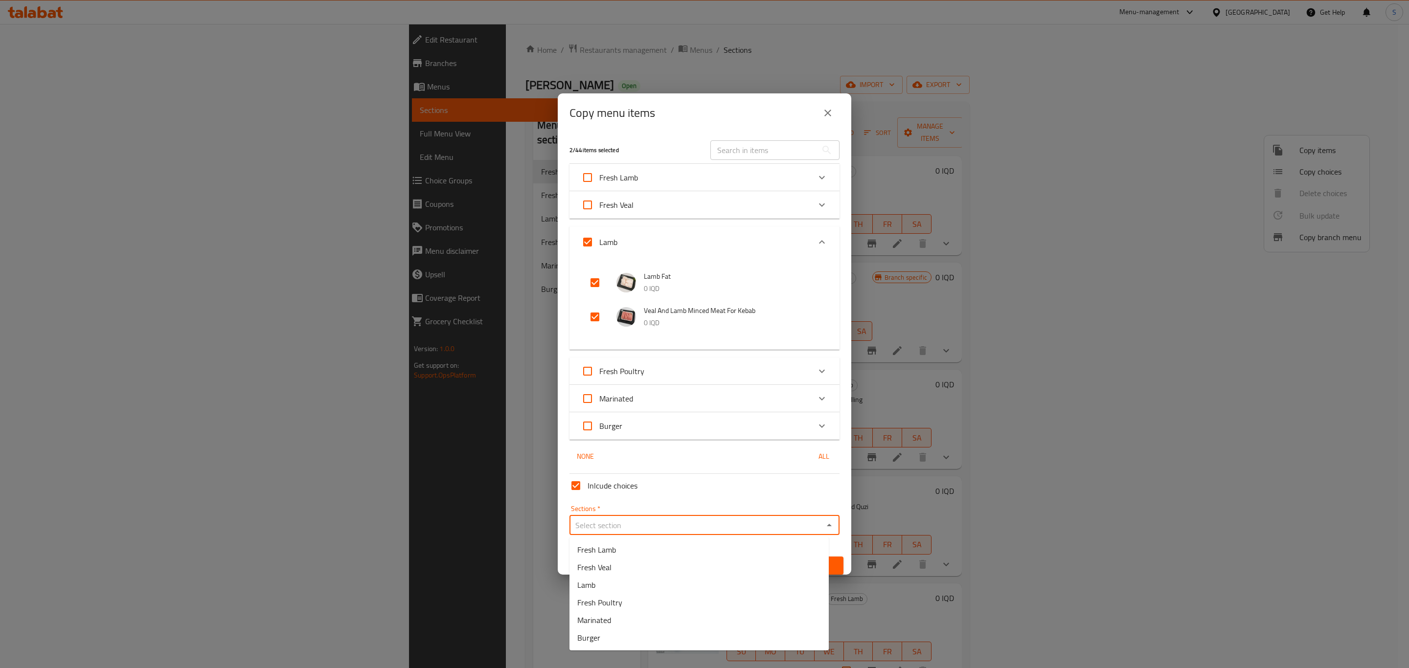
click at [645, 522] on input "Sections   *" at bounding box center [696, 526] width 248 height 14
click at [644, 557] on li "Fresh Lamb" at bounding box center [698, 550] width 259 height 18
type input "Fresh Lamb"
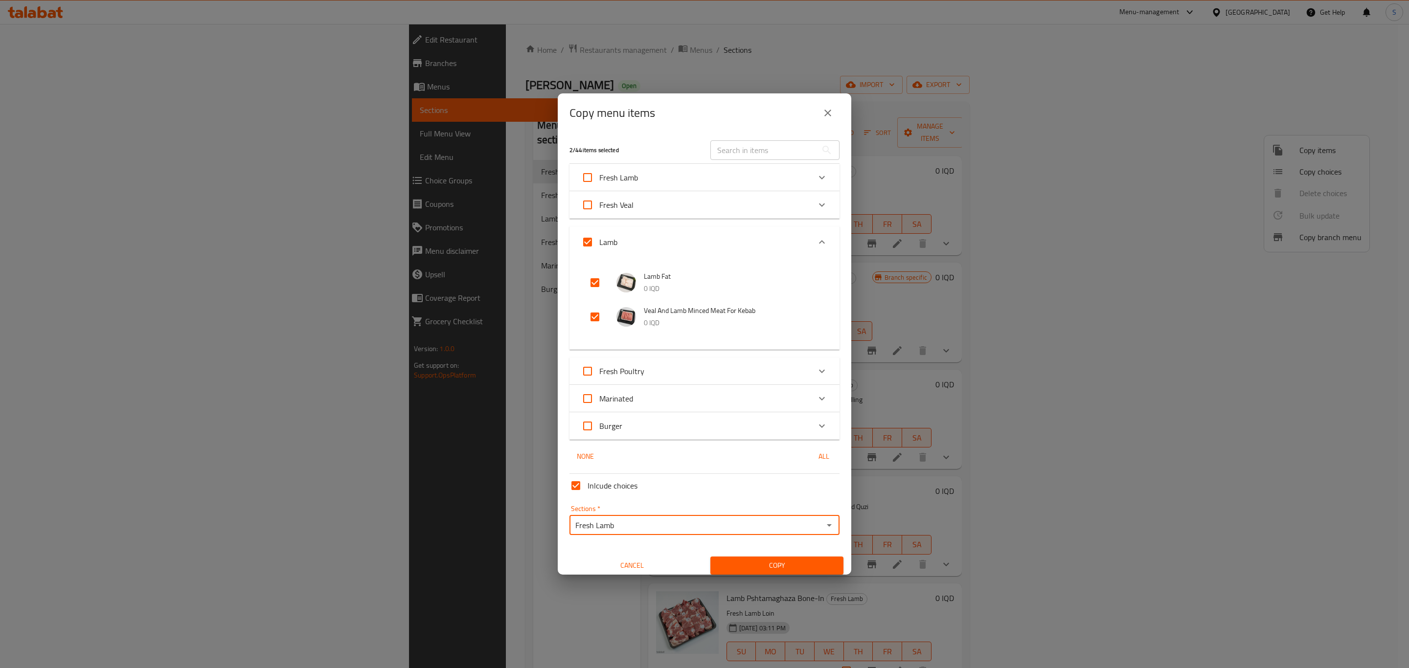
click at [779, 564] on span "Copy" at bounding box center [776, 566] width 117 height 12
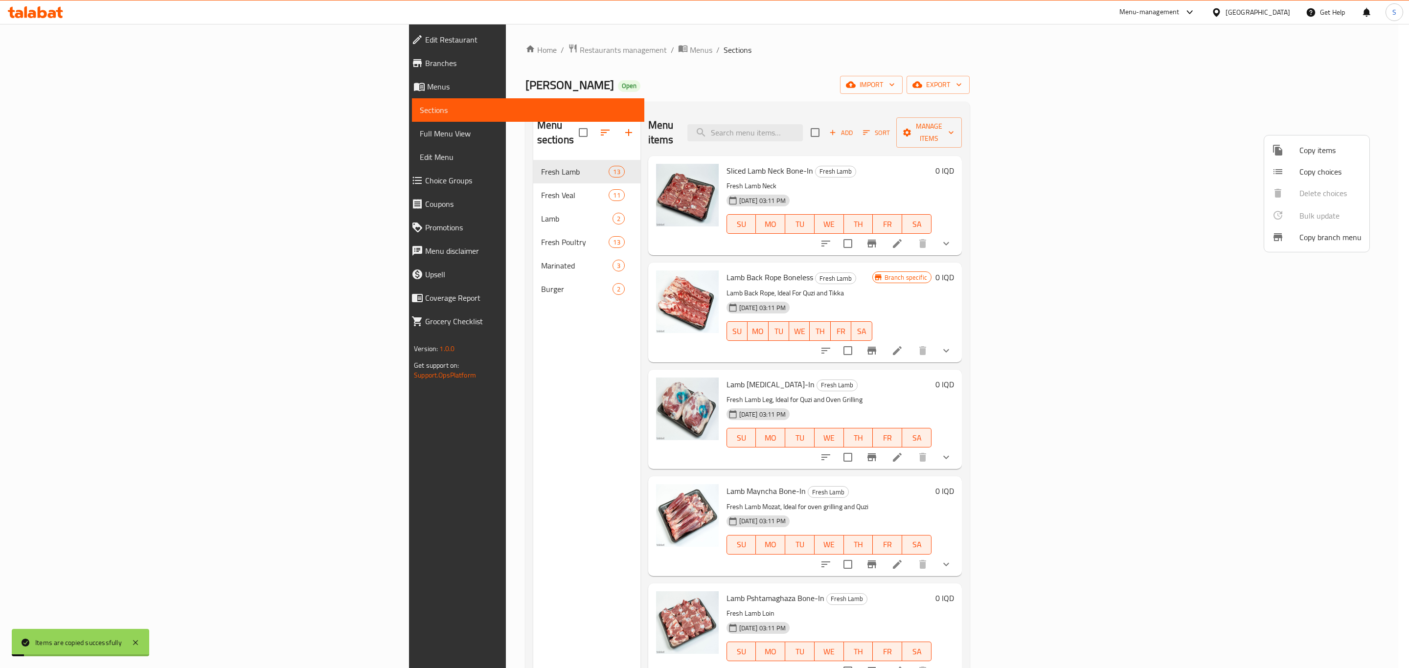
click at [384, 389] on div at bounding box center [704, 334] width 1409 height 668
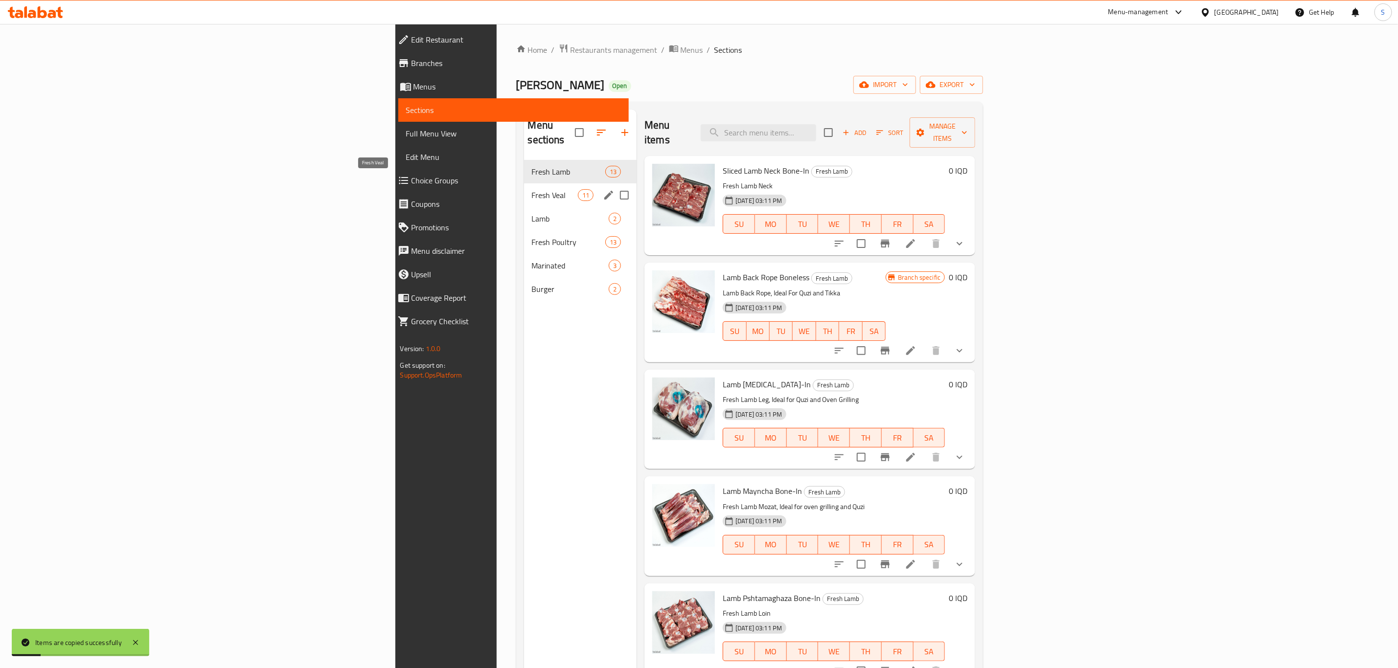
click at [532, 189] on span "Fresh Veal" at bounding box center [555, 195] width 46 height 12
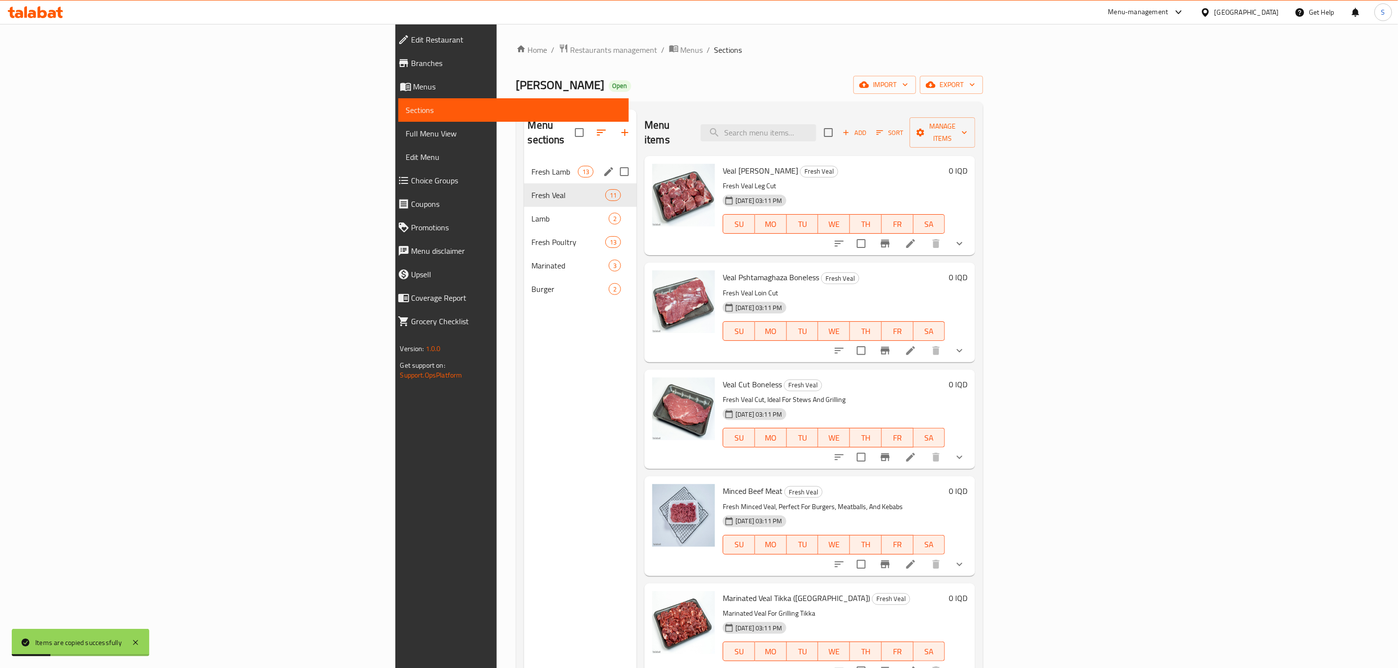
click at [524, 160] on div "Fresh Lamb 13" at bounding box center [580, 171] width 113 height 23
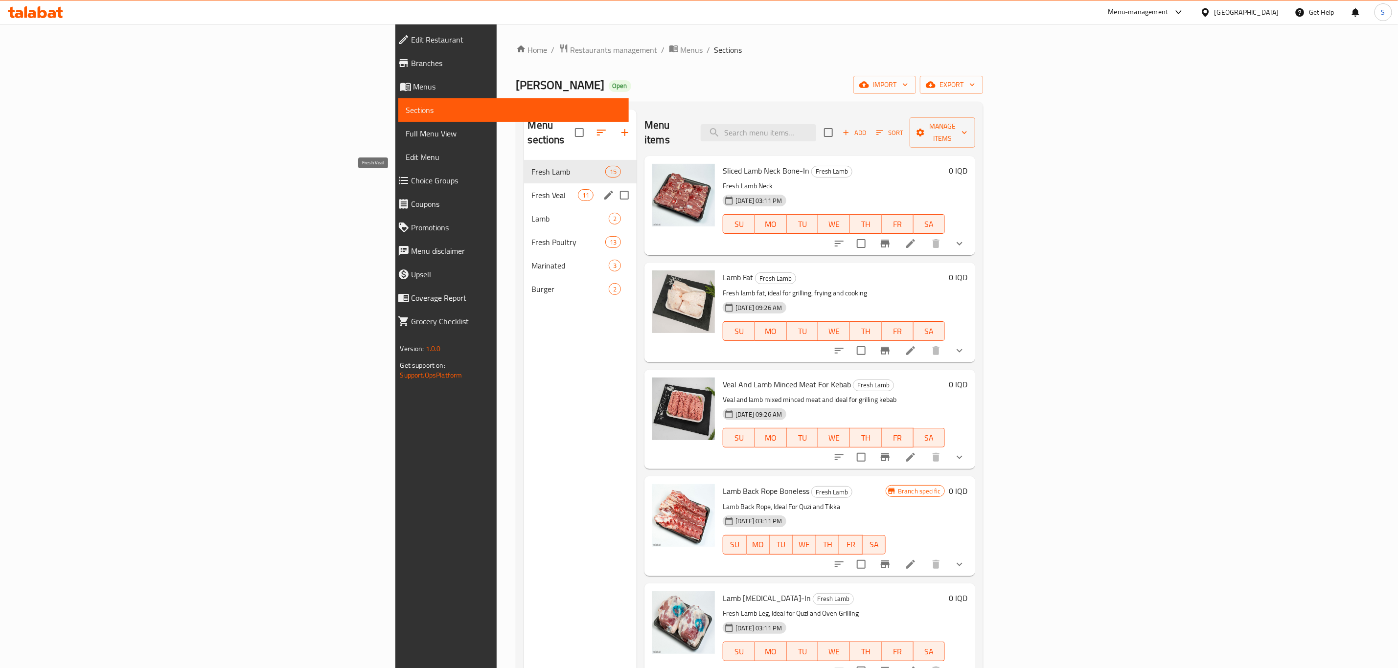
click at [532, 189] on span "Fresh Veal" at bounding box center [555, 195] width 46 height 12
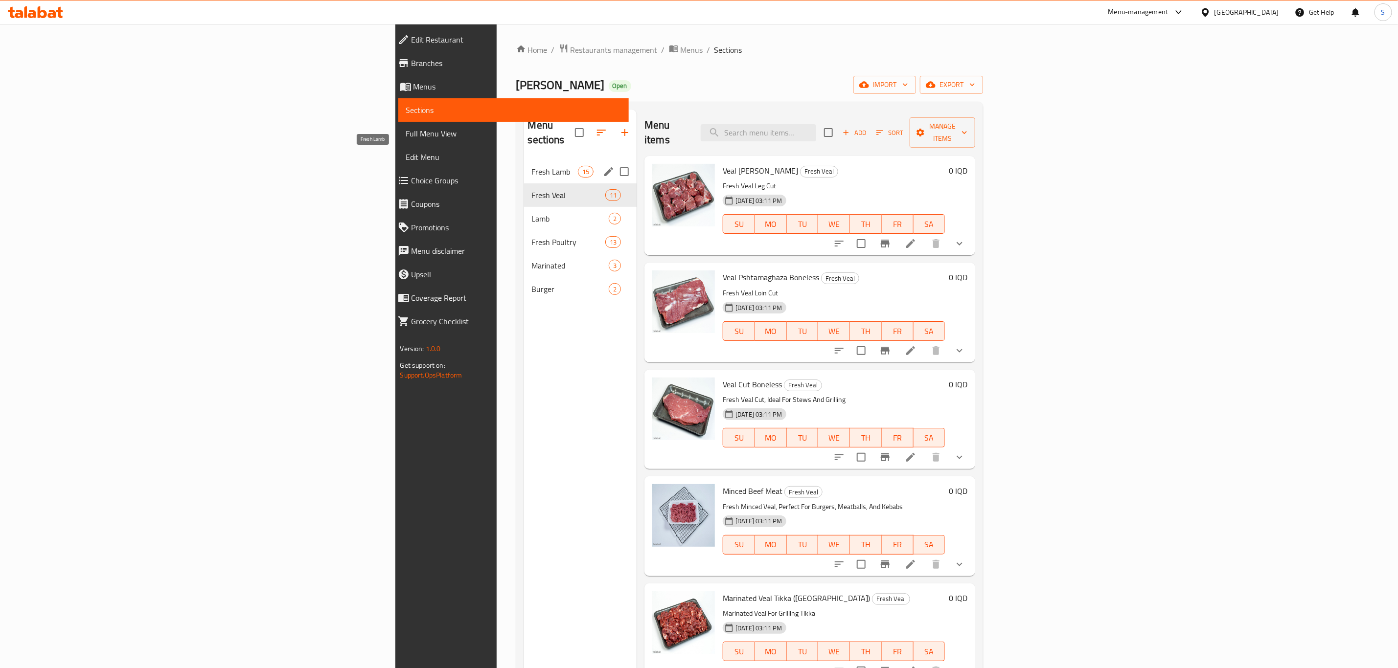
click at [532, 166] on span "Fresh Lamb" at bounding box center [555, 172] width 46 height 12
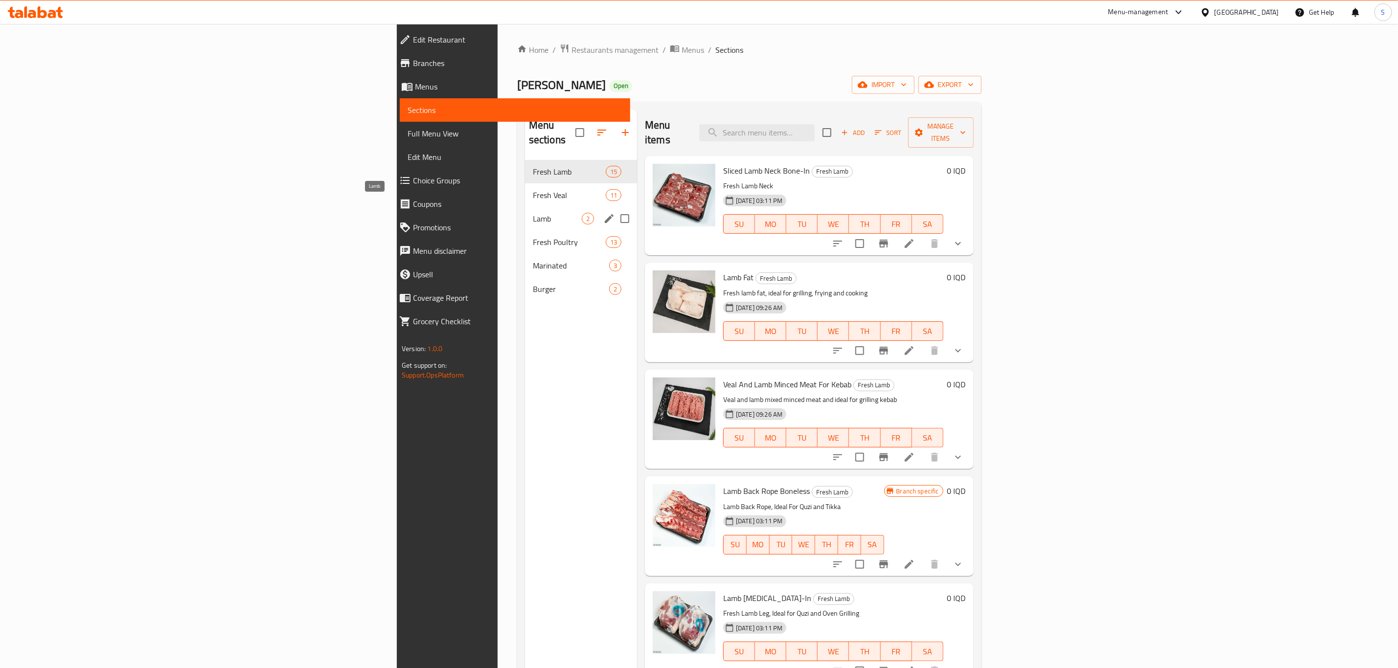
click at [533, 213] on span "Lamb" at bounding box center [557, 219] width 49 height 12
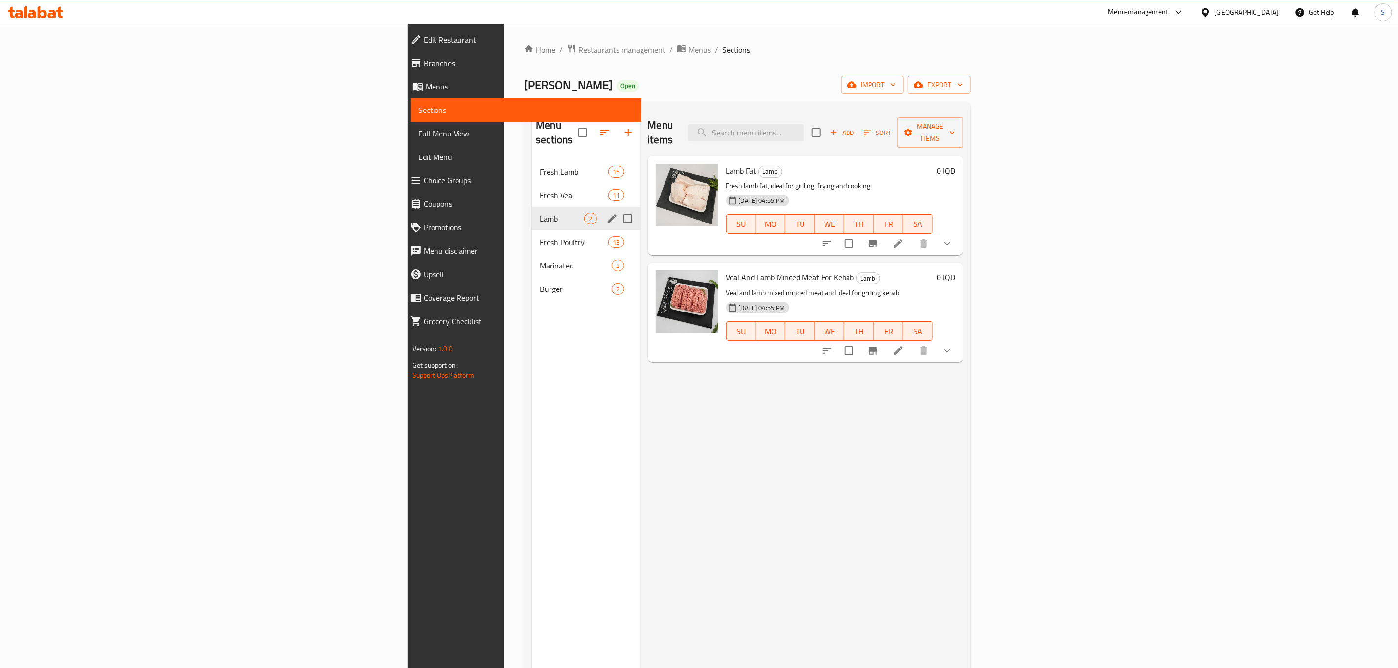
click at [617, 208] on input "Menu sections" at bounding box center [627, 218] width 21 height 21
click at [606, 213] on icon "edit" at bounding box center [612, 219] width 12 height 12
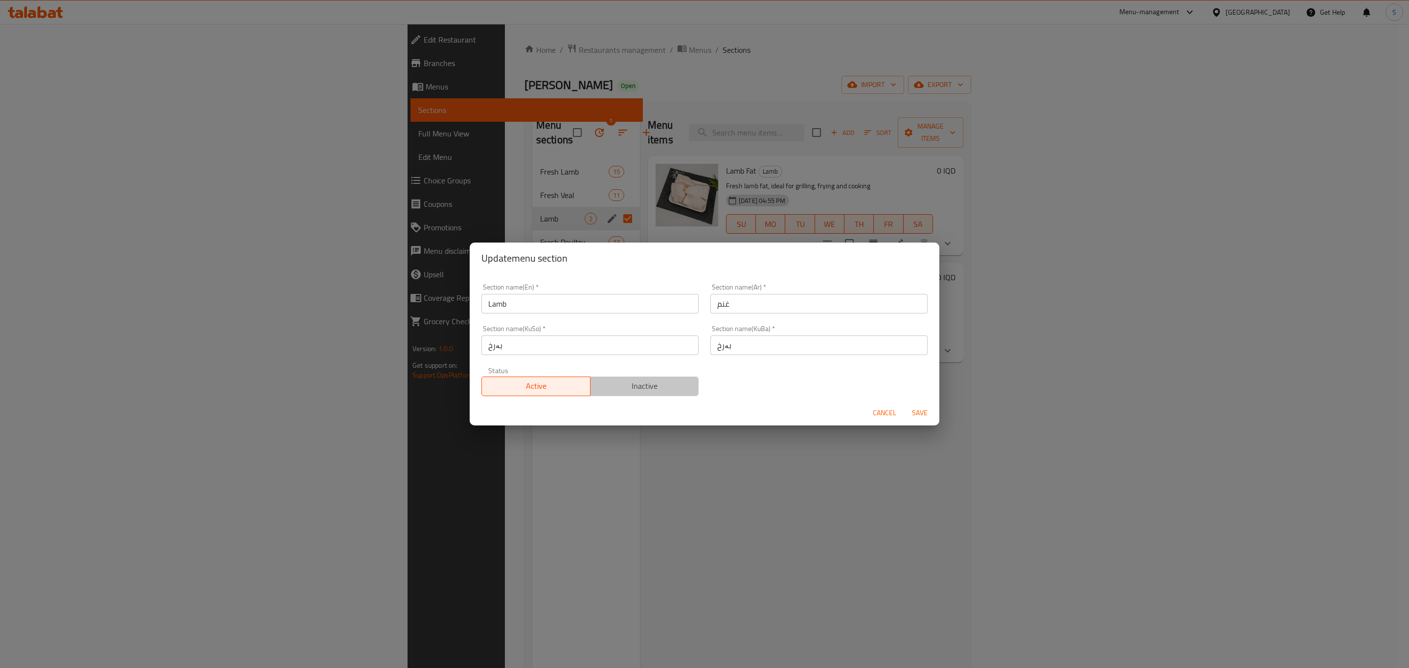
click at [643, 382] on span "Inactive" at bounding box center [644, 386] width 101 height 14
click at [925, 416] on span "Save" at bounding box center [919, 413] width 23 height 12
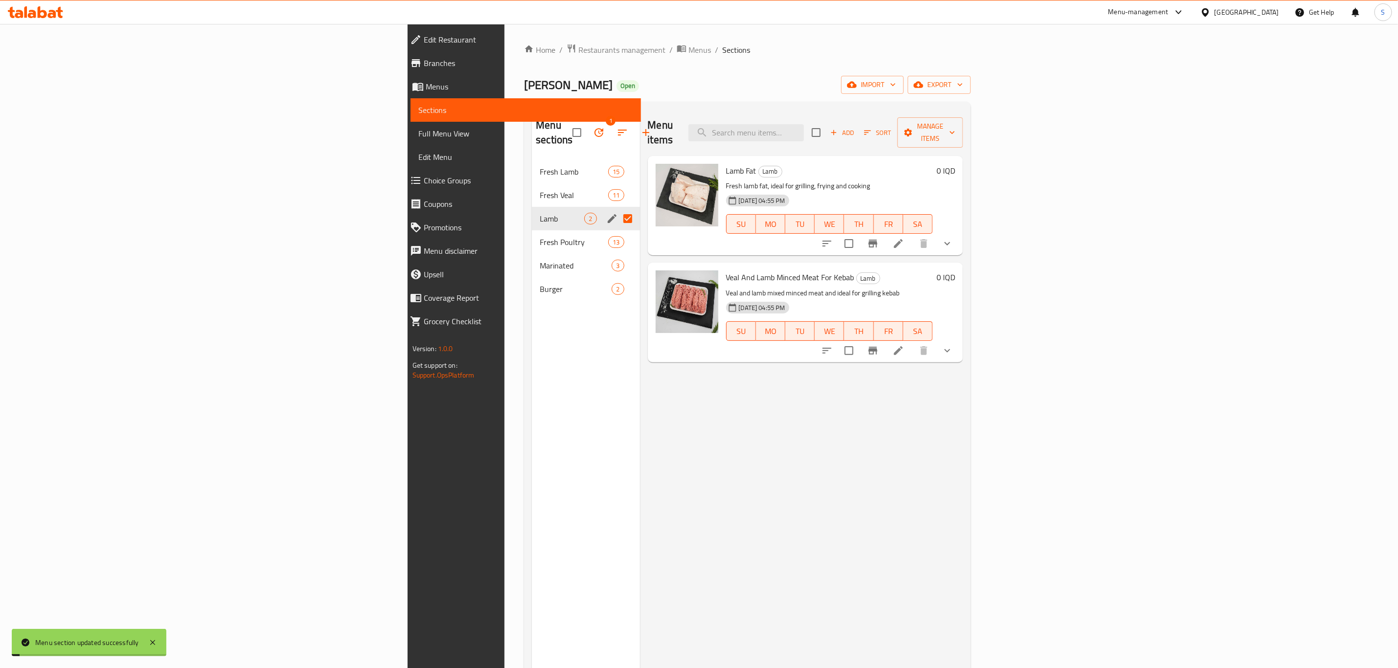
click at [809, 521] on div "Menu items Add Sort Manage items Lamb Fat Lamb Fresh lamb fat, ideal for grilli…" at bounding box center [801, 444] width 323 height 668
click at [640, 381] on div "Menu items Add Sort Manage items Lamb Fat Lamb Fresh lamb fat, ideal for grilli…" at bounding box center [801, 444] width 323 height 668
click at [617, 208] on input "Menu sections" at bounding box center [627, 218] width 21 height 21
checkbox input "false"
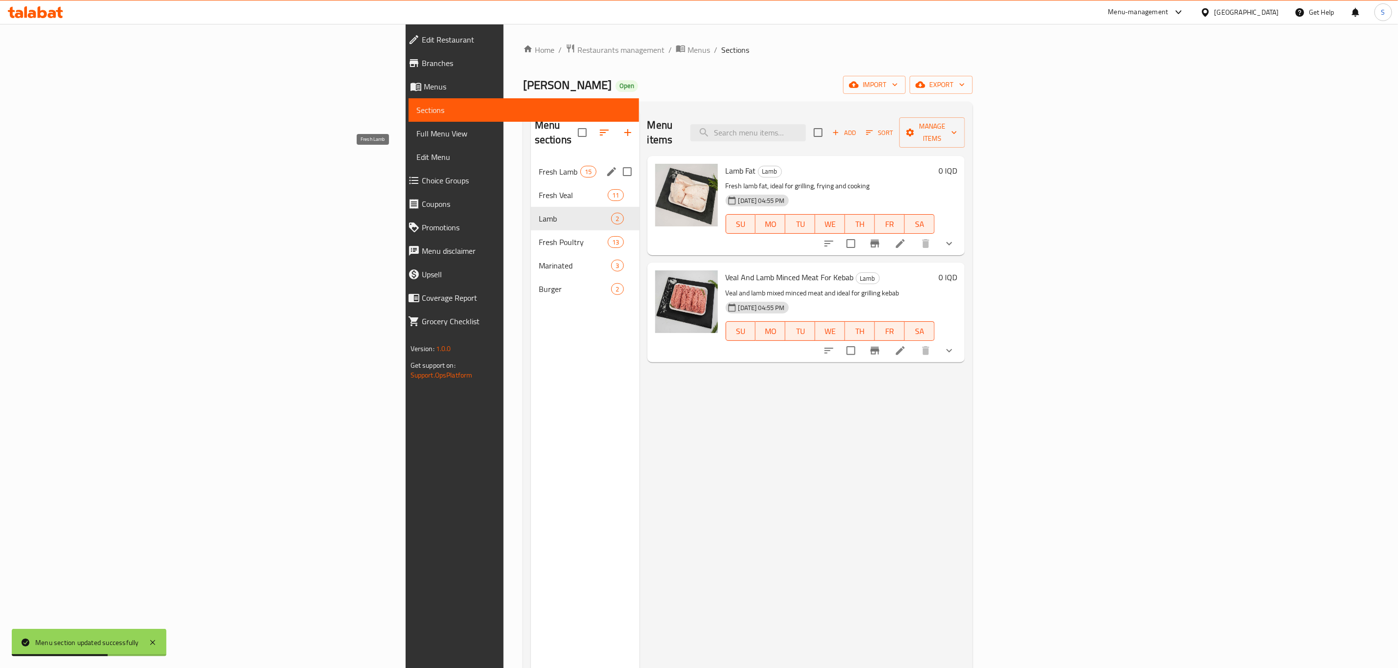
click at [539, 166] on span "Fresh Lamb" at bounding box center [560, 172] width 42 height 12
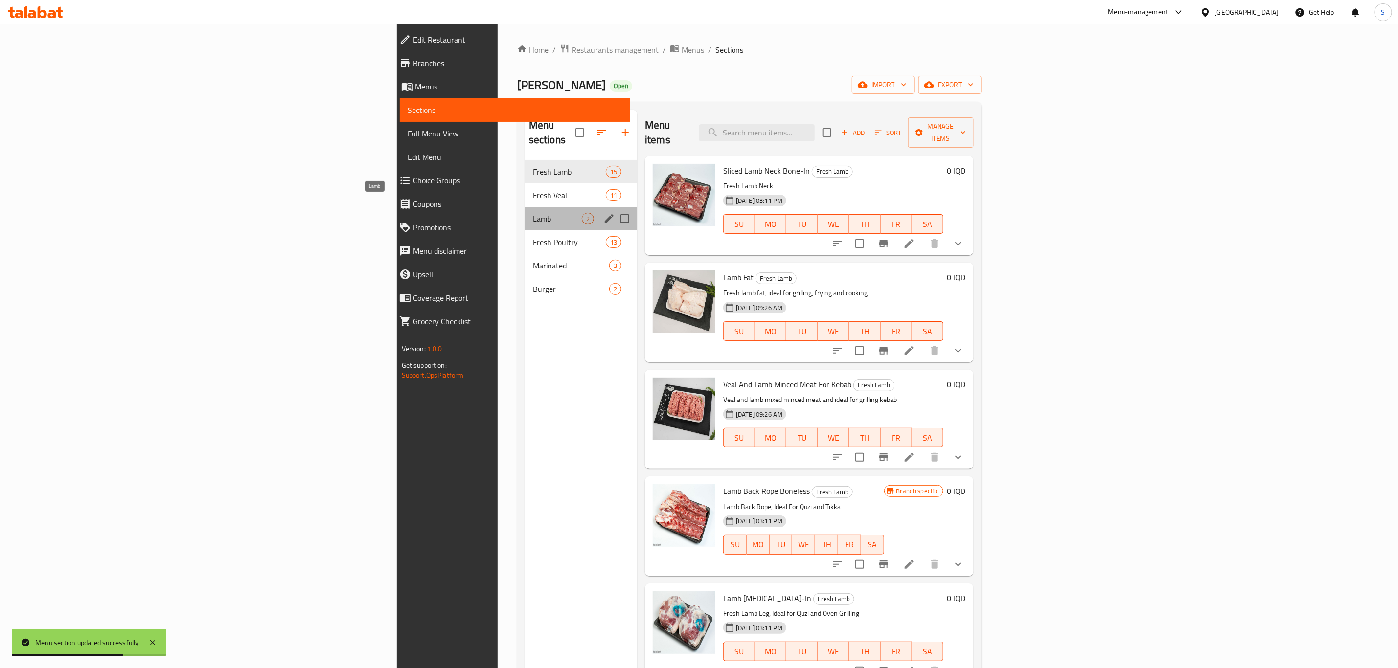
click at [533, 213] on span "Lamb" at bounding box center [557, 219] width 49 height 12
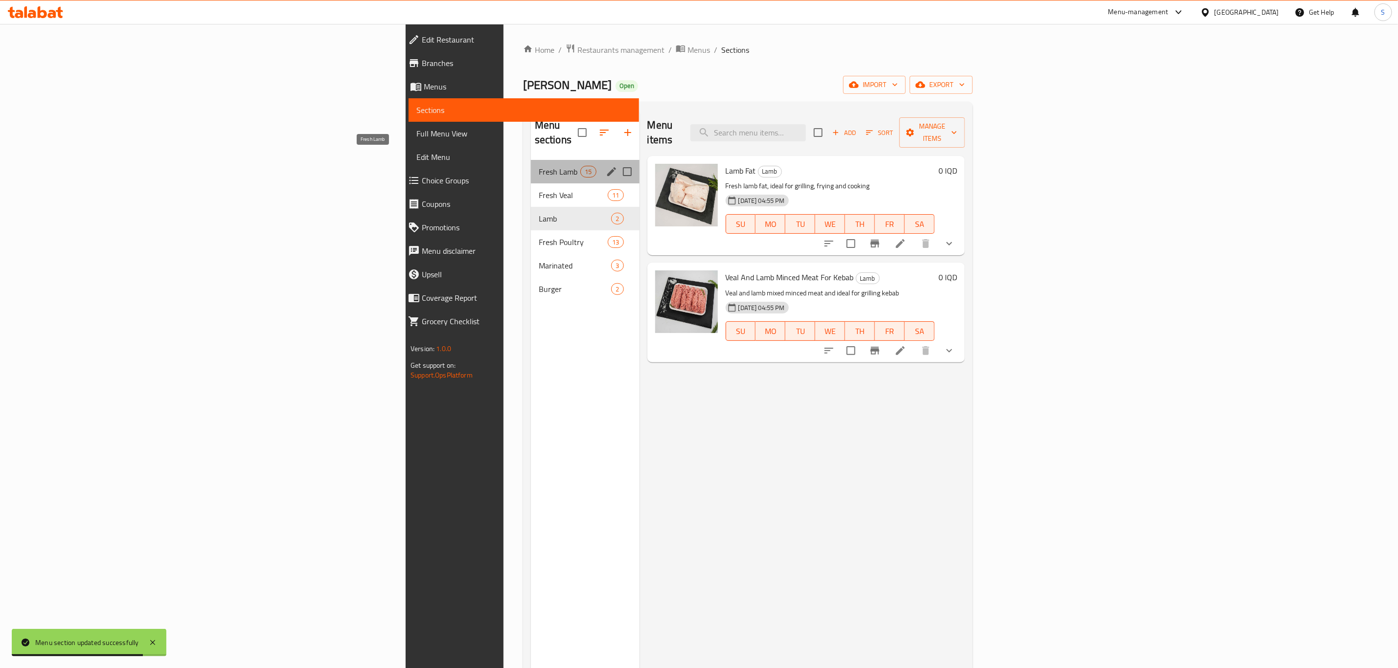
click at [539, 166] on span "Fresh Lamb" at bounding box center [560, 172] width 42 height 12
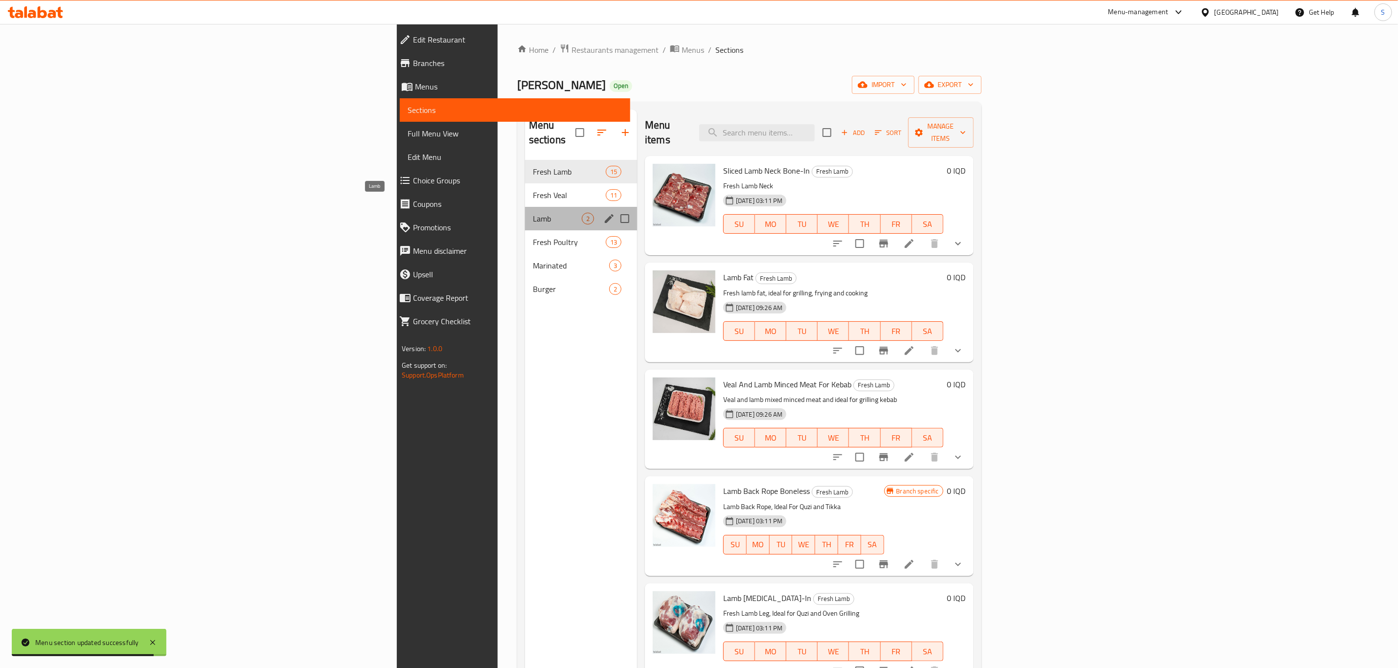
click at [533, 213] on span "Lamb" at bounding box center [557, 219] width 49 height 12
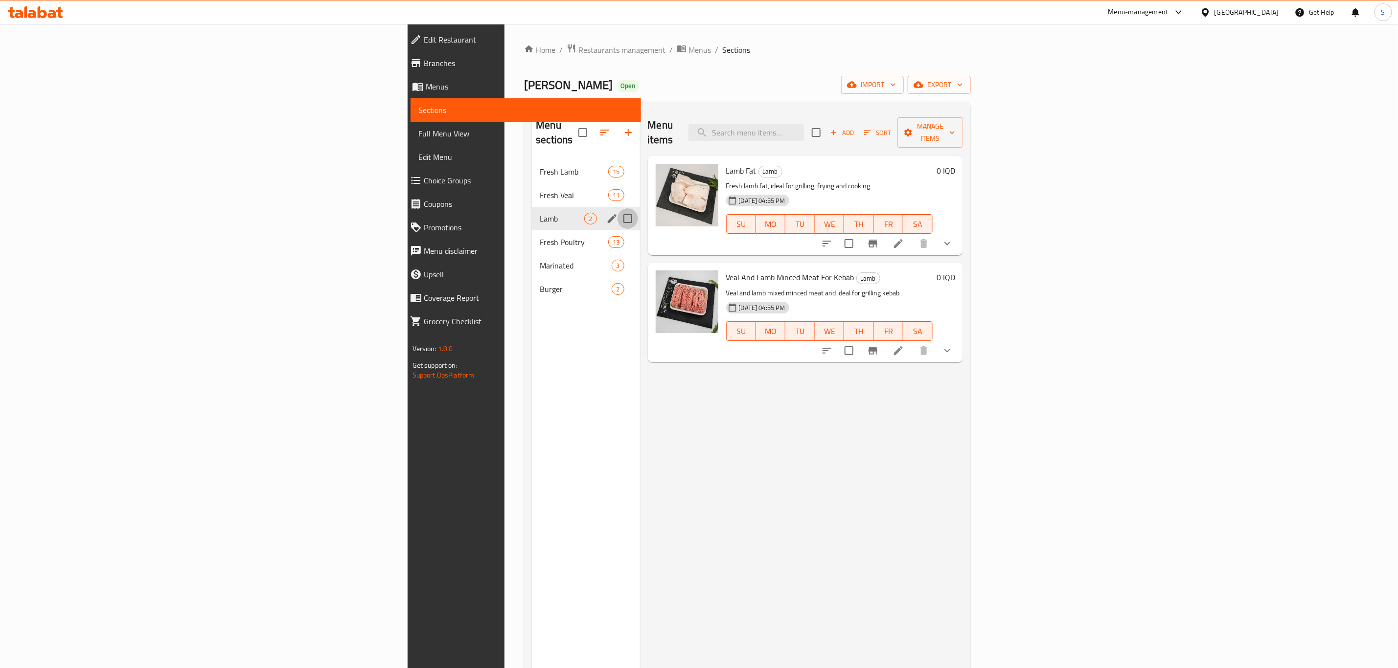
click at [617, 208] on input "Menu sections" at bounding box center [627, 218] width 21 height 21
click at [606, 213] on icon "edit" at bounding box center [612, 219] width 12 height 12
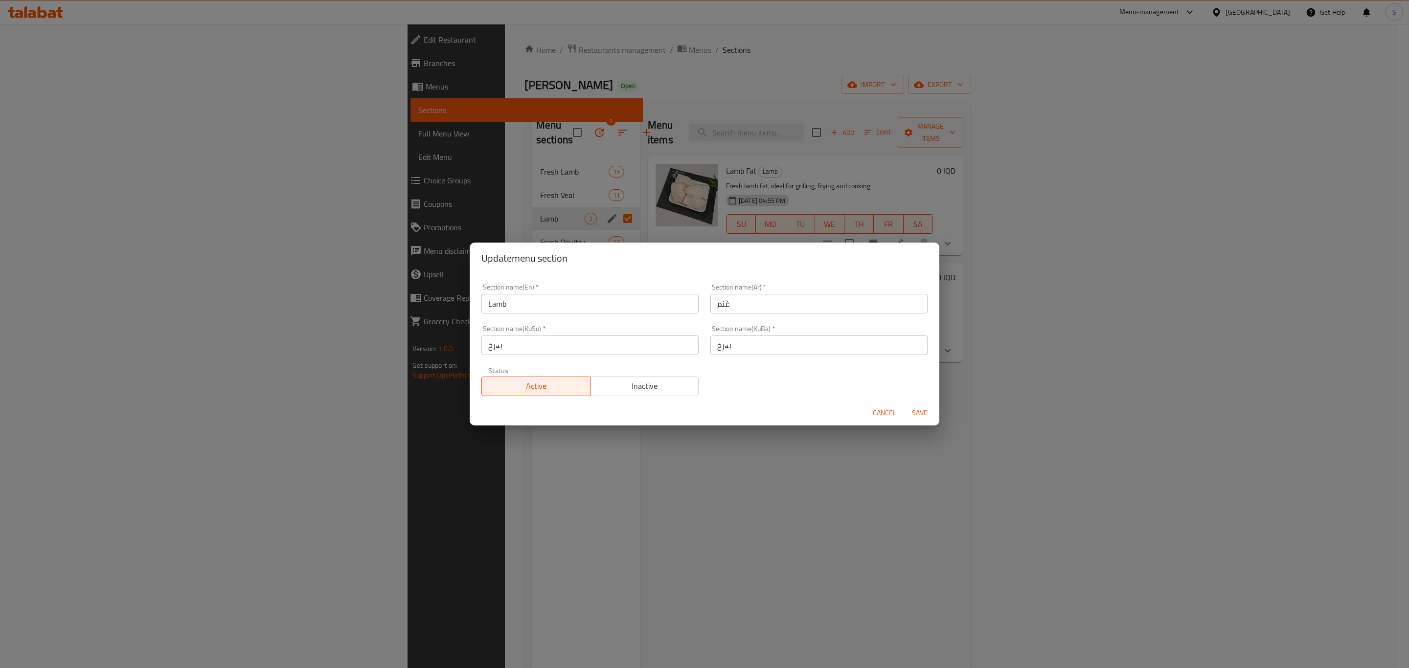
click at [641, 389] on span "Inactive" at bounding box center [644, 386] width 101 height 14
click at [922, 413] on span "Save" at bounding box center [919, 413] width 23 height 12
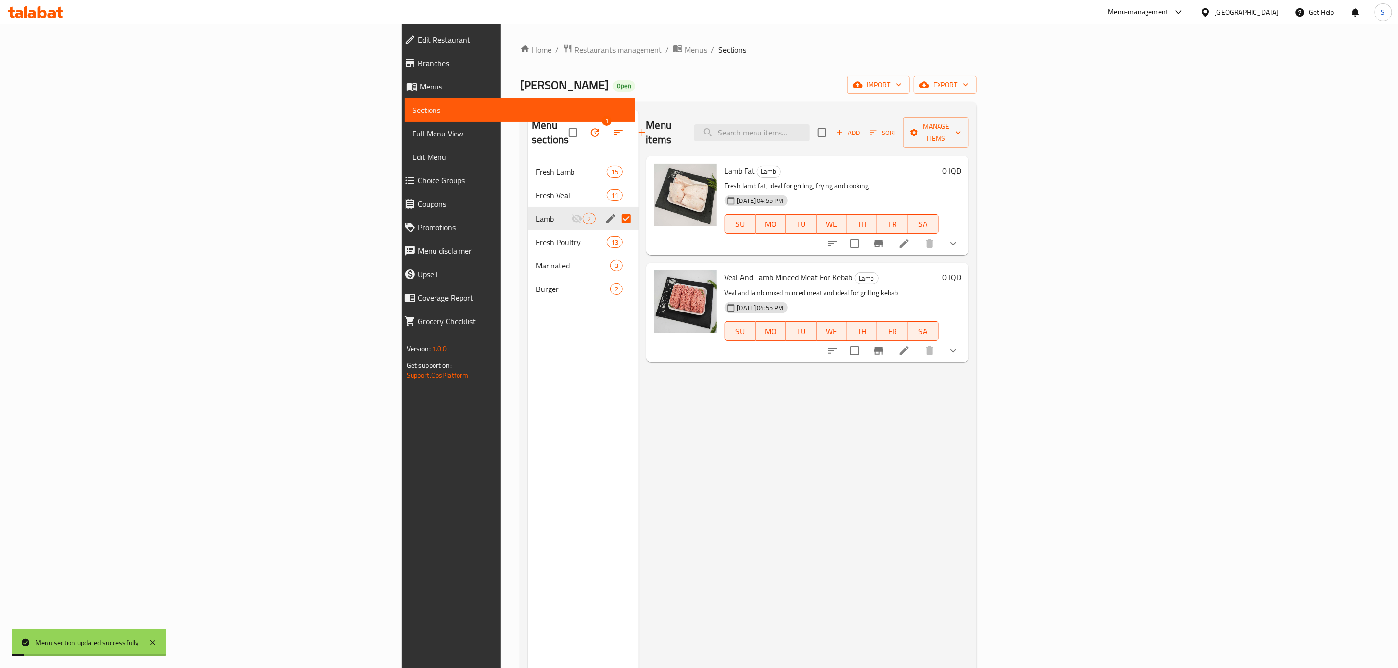
click at [771, 412] on div "Menu items Add Sort Manage items Lamb Fat Lamb Fresh lamb fat, ideal for grilli…" at bounding box center [803, 444] width 331 height 668
drag, startPoint x: 705, startPoint y: 454, endPoint x: 690, endPoint y: 426, distance: 31.9
click at [705, 454] on div "Menu items Add Sort Manage items Lamb Fat Lamb Fresh lamb fat, ideal for grilli…" at bounding box center [803, 444] width 331 height 668
click at [616, 208] on input "Menu sections" at bounding box center [626, 218] width 21 height 21
checkbox input "false"
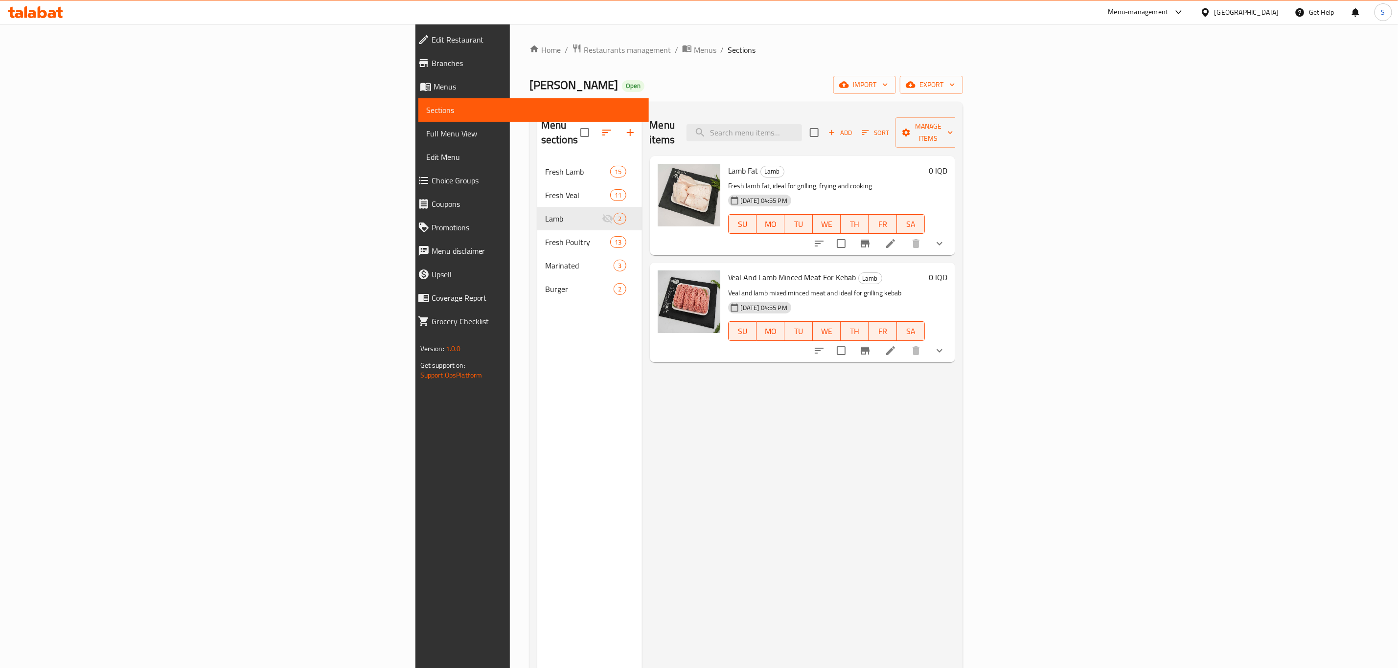
click at [721, 511] on div "Menu items Add Sort Manage items Lamb Fat Lamb Fresh lamb fat, ideal for grilli…" at bounding box center [799, 444] width 314 height 668
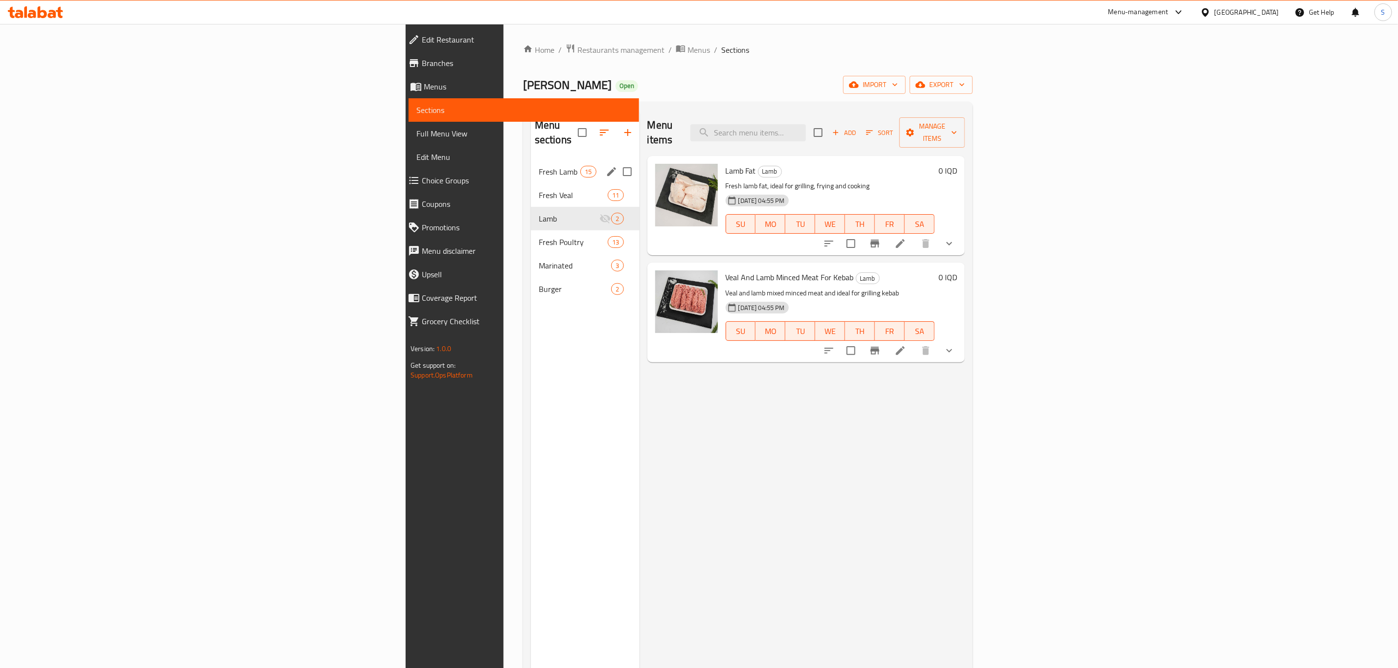
click at [539, 166] on span "Fresh Lamb" at bounding box center [560, 172] width 42 height 12
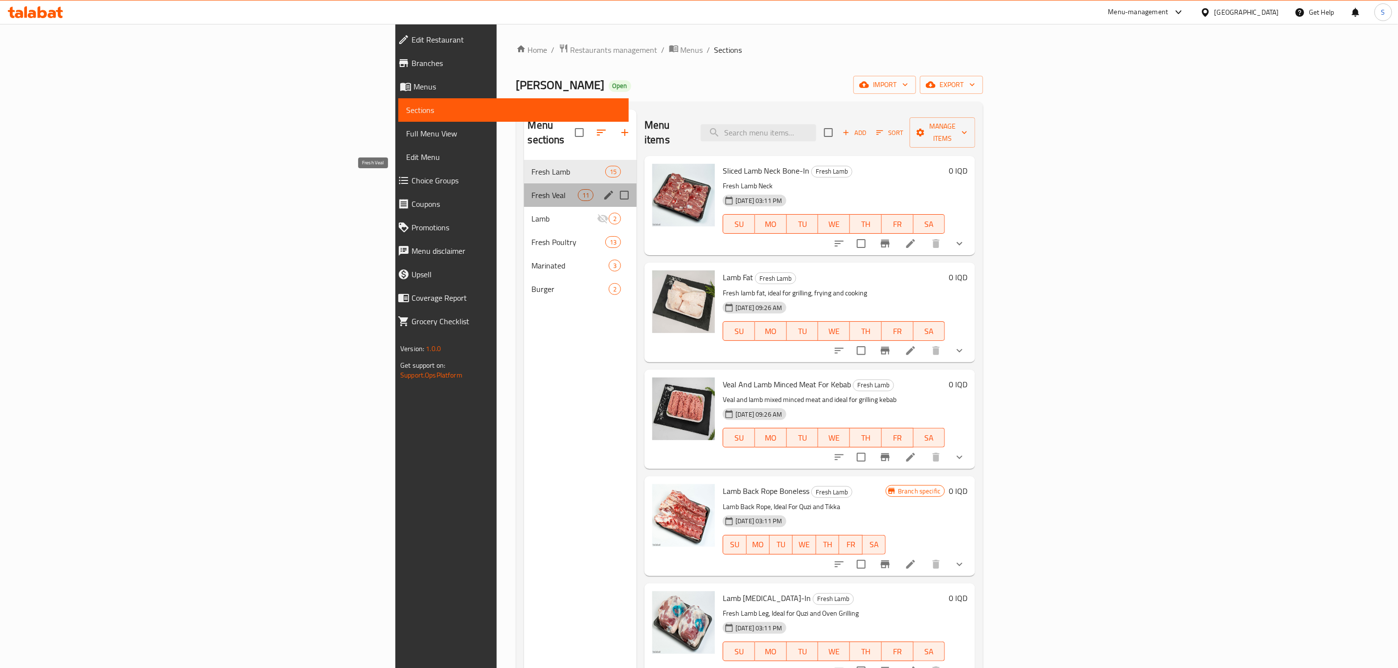
click at [532, 189] on span "Fresh Veal" at bounding box center [555, 195] width 46 height 12
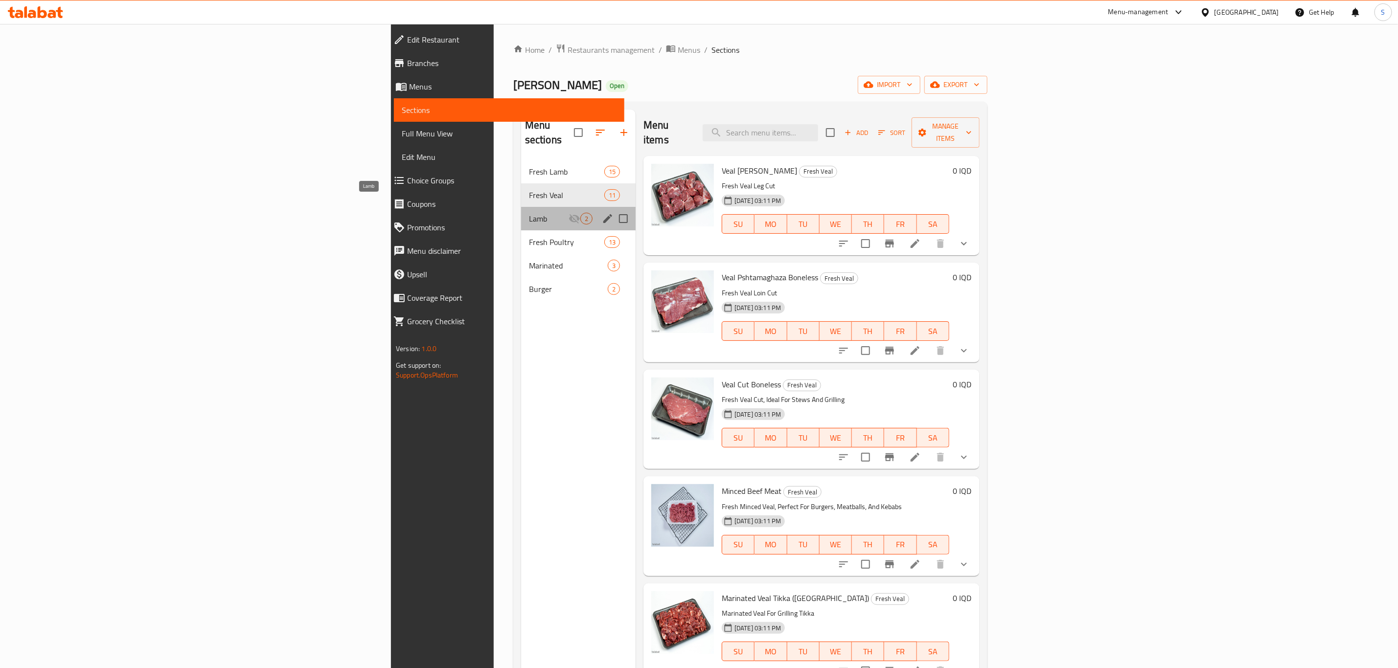
click at [529, 213] on span "Lamb" at bounding box center [549, 219] width 40 height 12
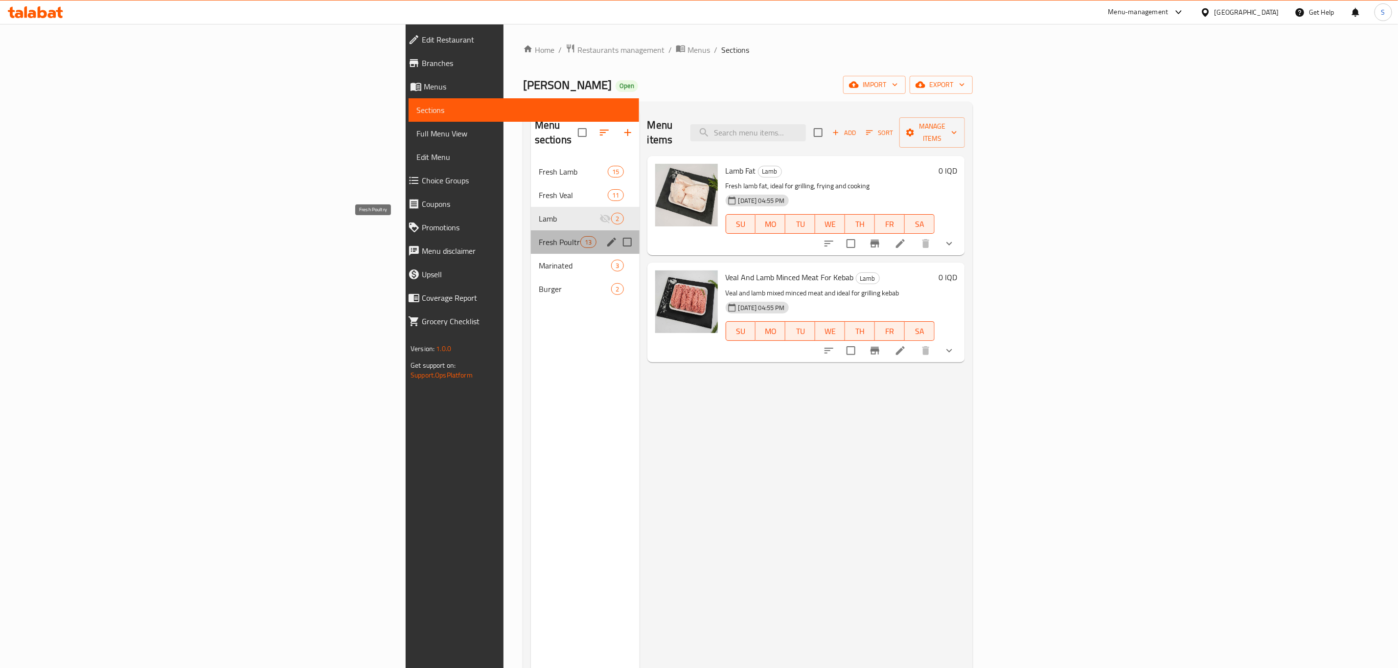
click at [539, 236] on span "Fresh Poultry" at bounding box center [560, 242] width 42 height 12
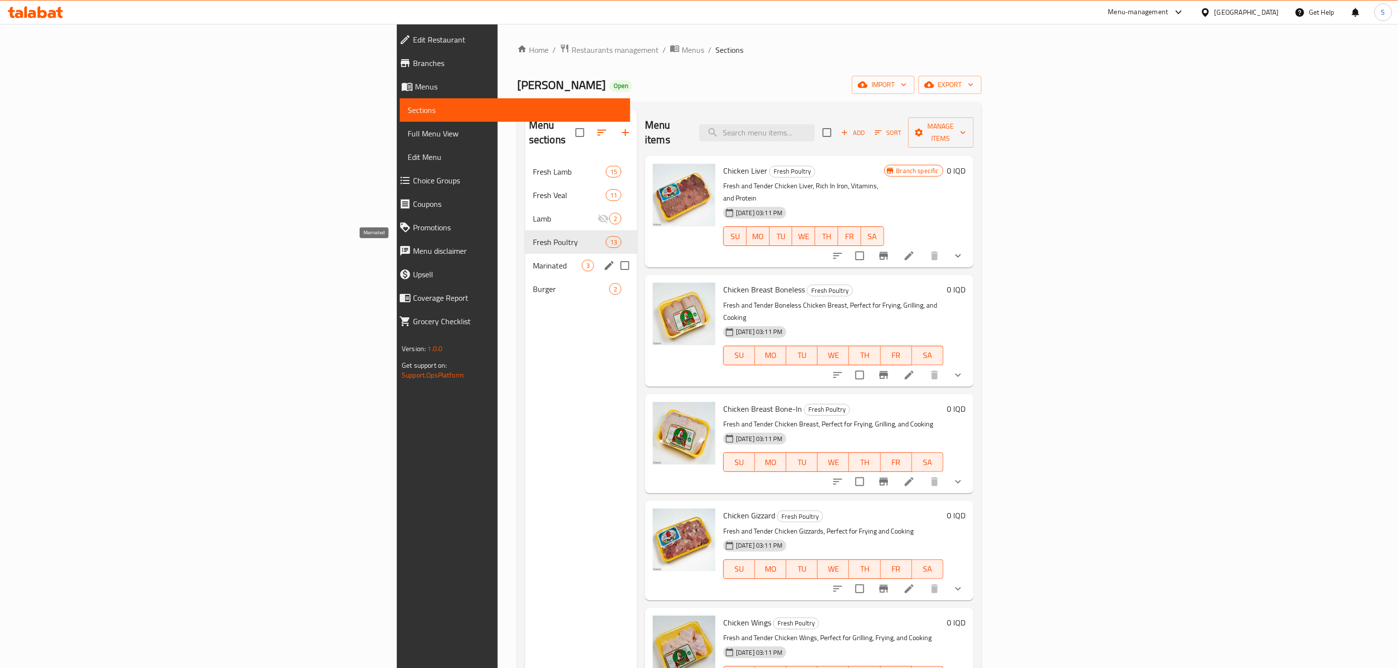
click at [533, 260] on span "Marinated" at bounding box center [557, 266] width 49 height 12
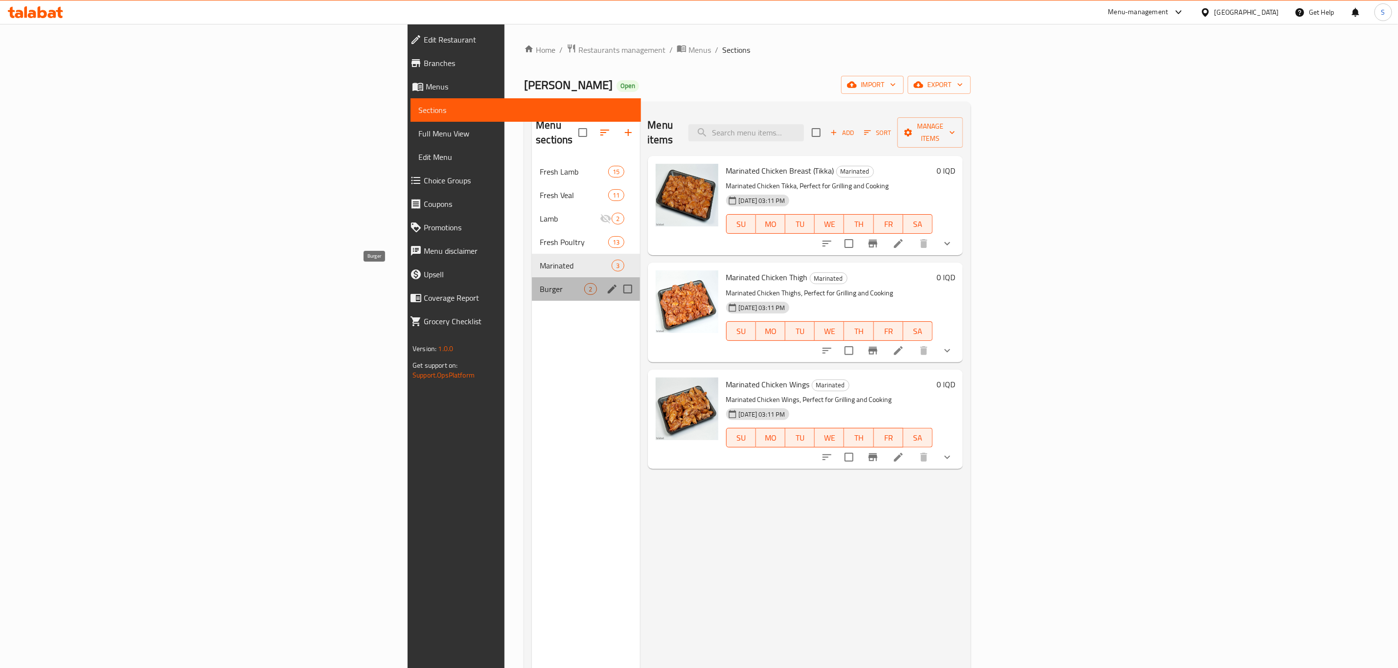
click at [540, 283] on span "Burger" at bounding box center [562, 289] width 45 height 12
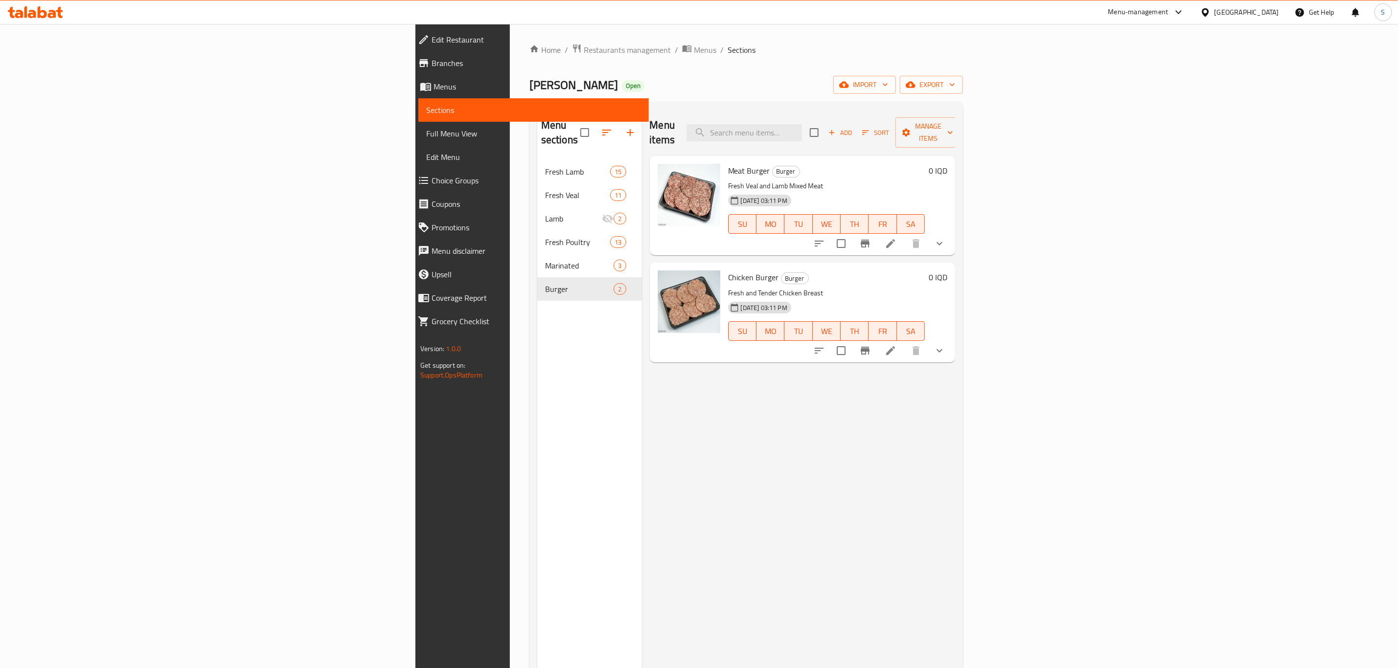
click at [642, 407] on div "Menu items Add Sort Manage items Meat Burger Burger Fresh Veal and Lamb Mixed M…" at bounding box center [799, 444] width 314 height 668
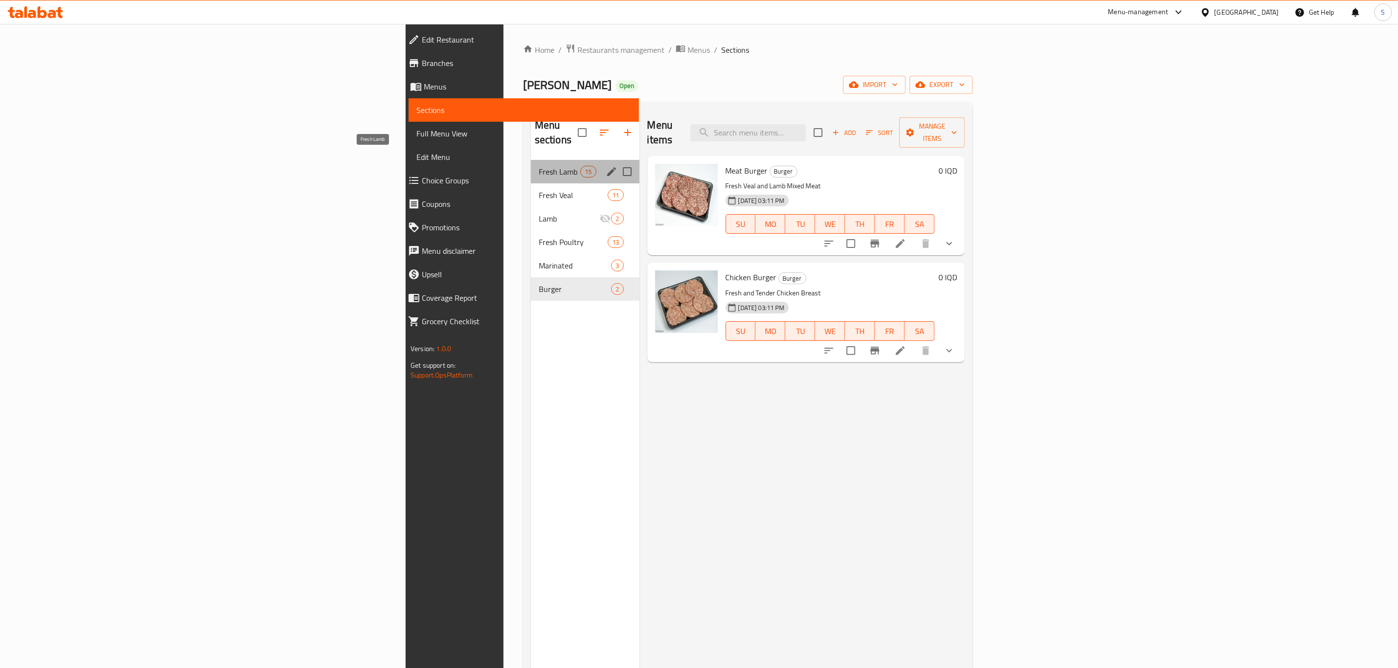
click at [539, 166] on span "Fresh Lamb" at bounding box center [560, 172] width 42 height 12
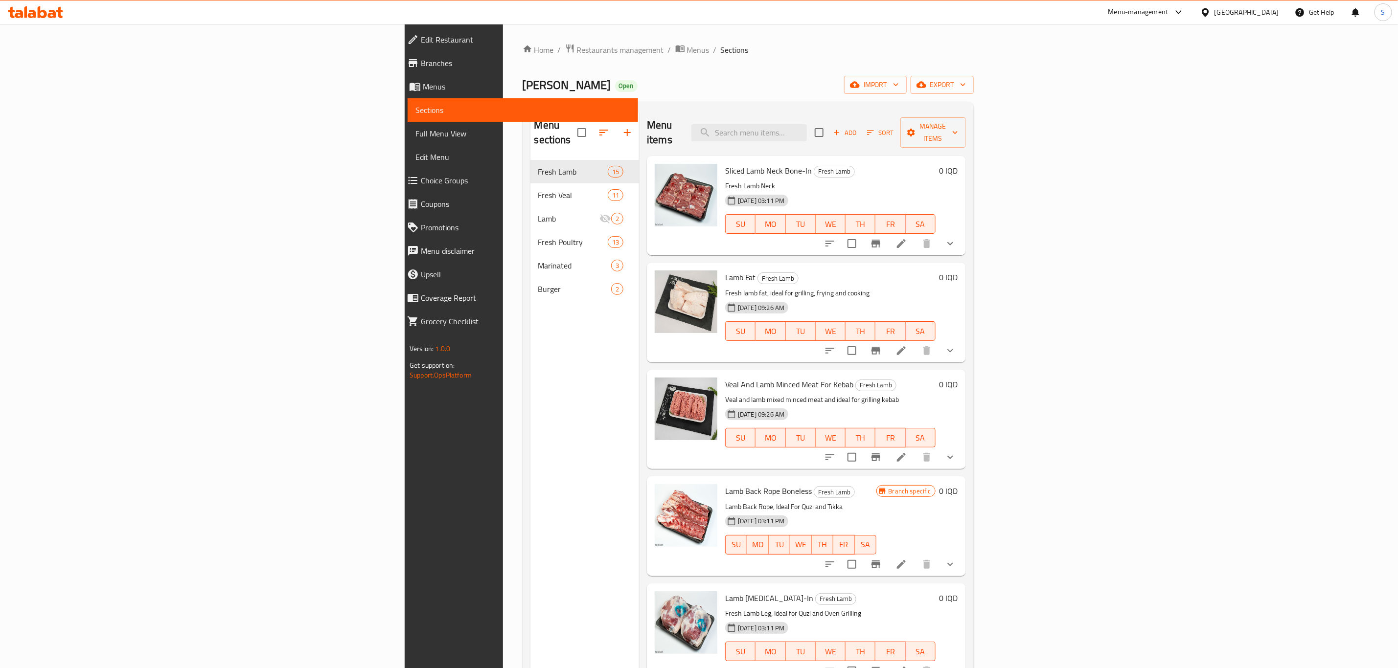
drag, startPoint x: 439, startPoint y: 330, endPoint x: 439, endPoint y: 323, distance: 7.3
click at [530, 330] on div "Menu sections Fresh Lamb 15 Fresh Veal 11 Lamb 2 Fresh Poultry 13 Marinated 3 B…" at bounding box center [584, 444] width 109 height 668
click at [958, 120] on span "Manage items" at bounding box center [933, 132] width 50 height 24
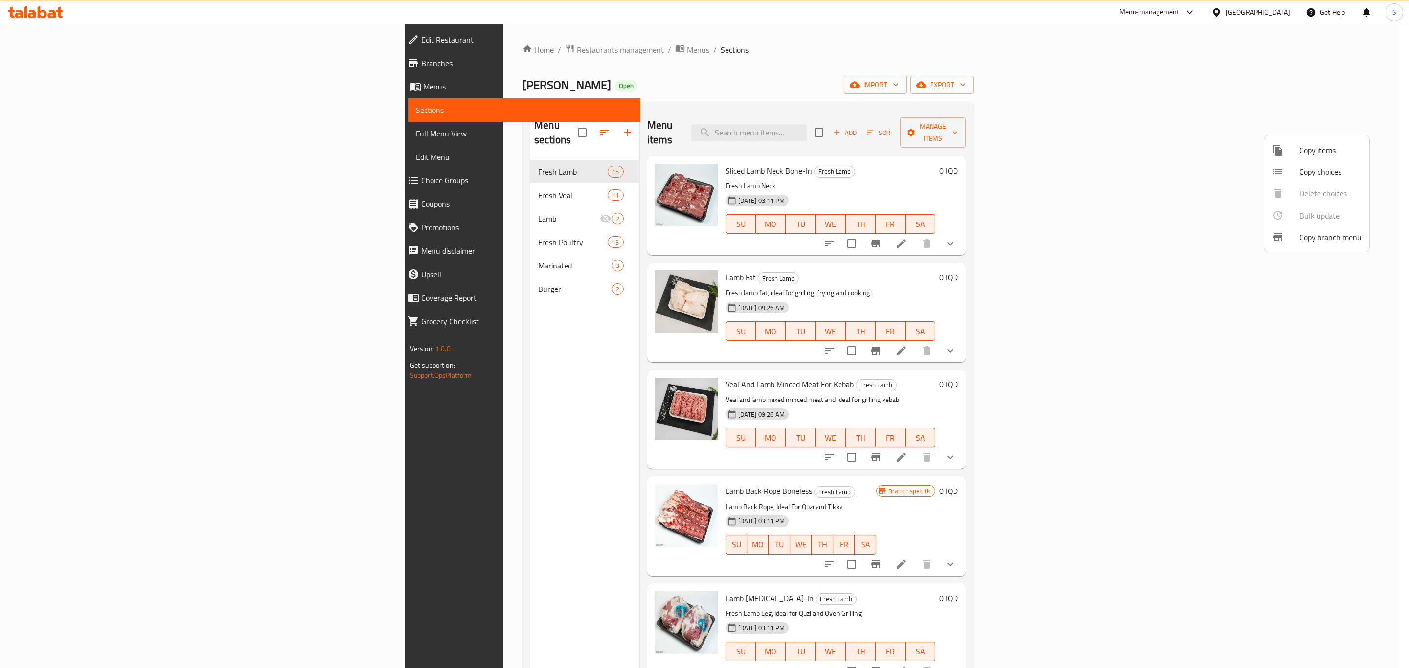
click at [1342, 87] on div at bounding box center [704, 334] width 1409 height 668
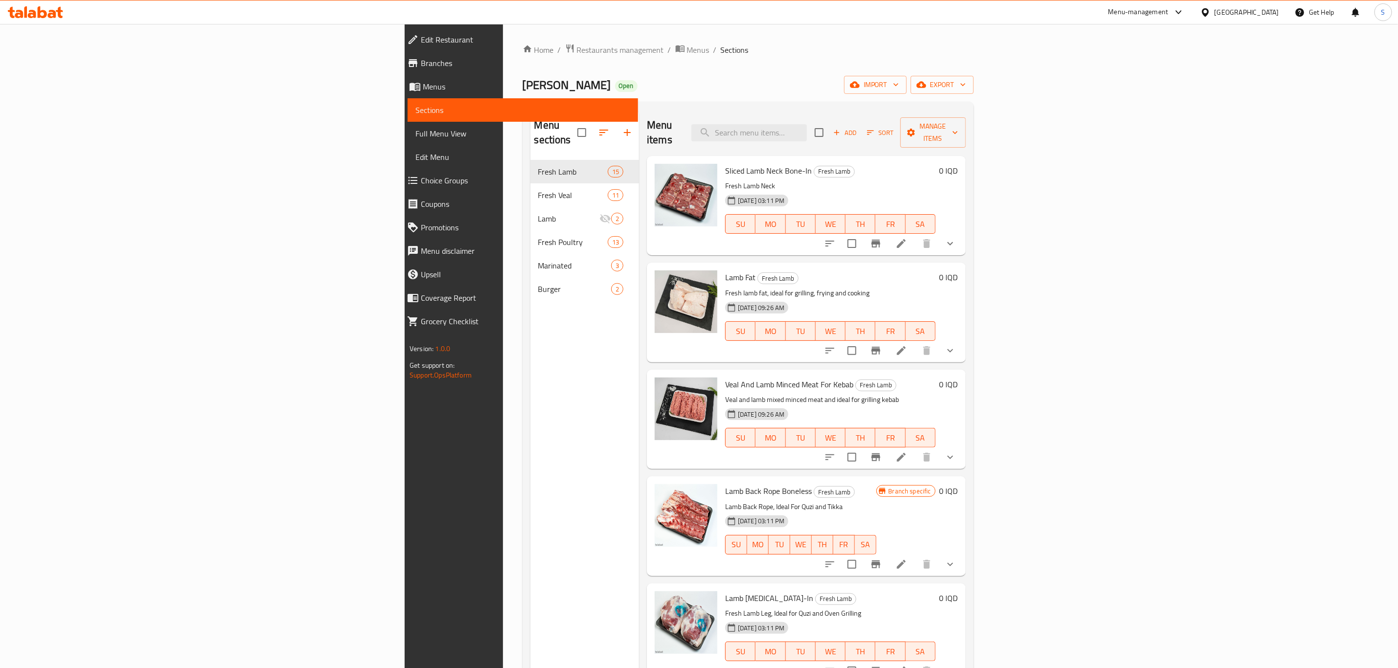
click at [966, 87] on span "export" at bounding box center [941, 85] width 47 height 12
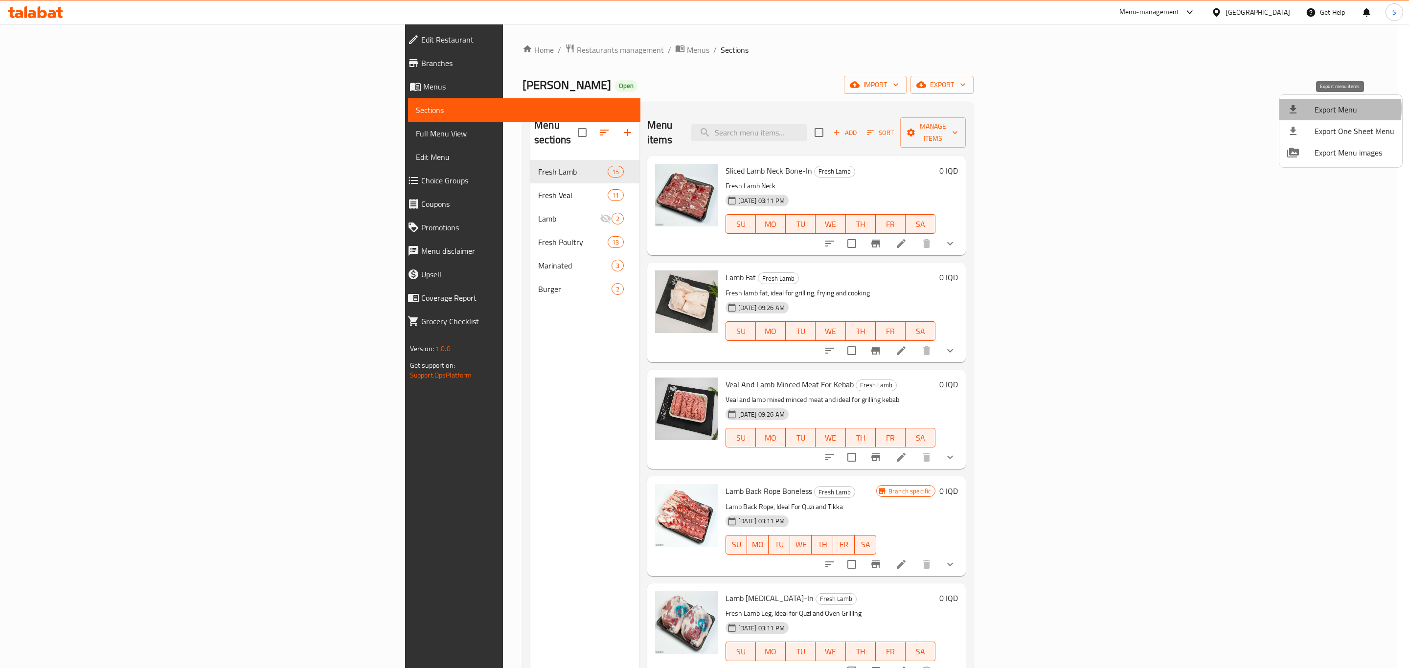
click at [1330, 109] on span "Export Menu" at bounding box center [1355, 110] width 80 height 12
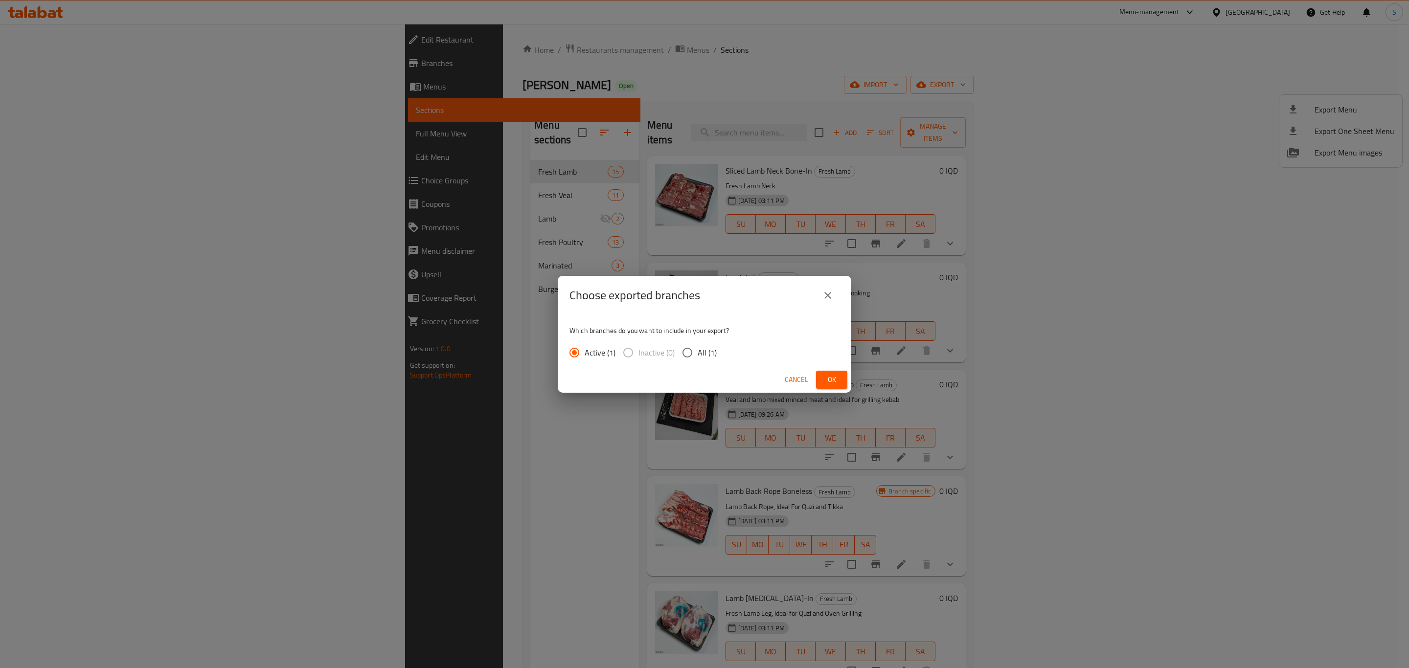
drag, startPoint x: 702, startPoint y: 354, endPoint x: 810, endPoint y: 398, distance: 116.7
click at [702, 354] on span "All (1)" at bounding box center [707, 353] width 19 height 12
click at [698, 354] on input "All (1)" at bounding box center [687, 352] width 21 height 21
radio input "true"
click at [835, 380] on span "Ok" at bounding box center [832, 380] width 16 height 12
